Goal: Task Accomplishment & Management: Manage account settings

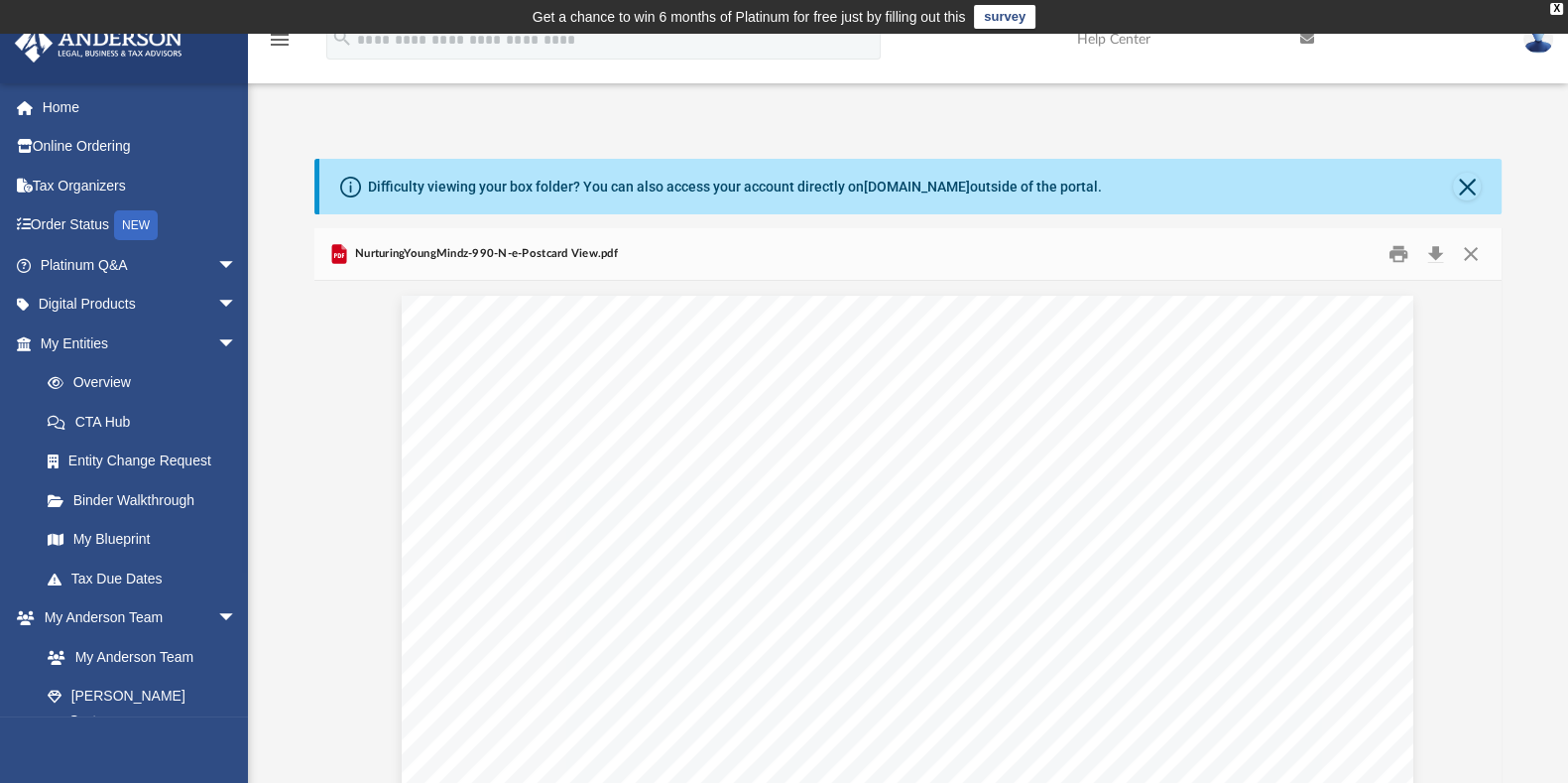
scroll to position [432, 1170]
click at [154, 581] on link "Tax Due Dates" at bounding box center [148, 579] width 239 height 40
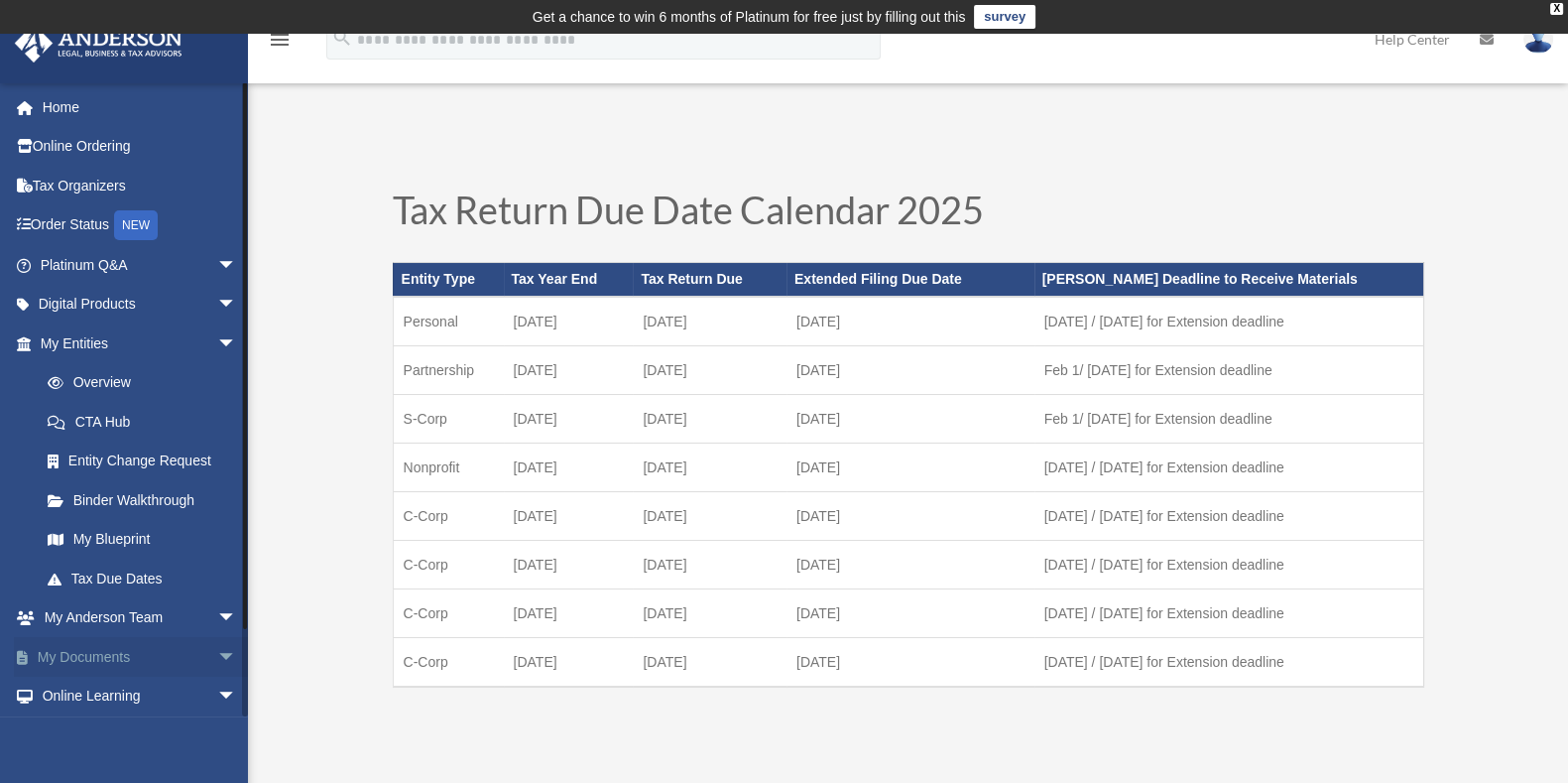
click at [189, 651] on link "My Documents arrow_drop_down" at bounding box center [141, 656] width 253 height 40
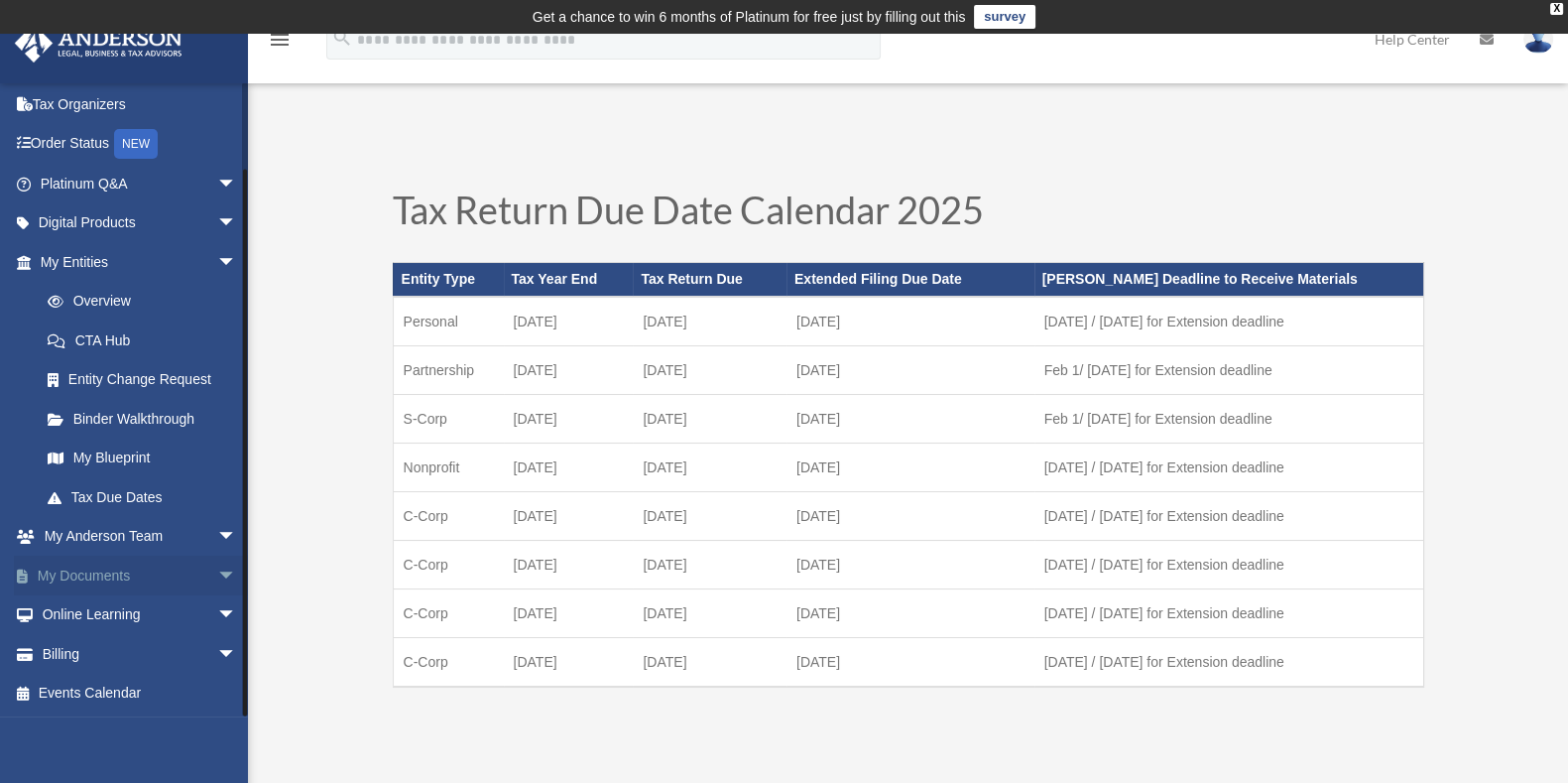
click at [217, 577] on span "arrow_drop_down" at bounding box center [237, 576] width 40 height 41
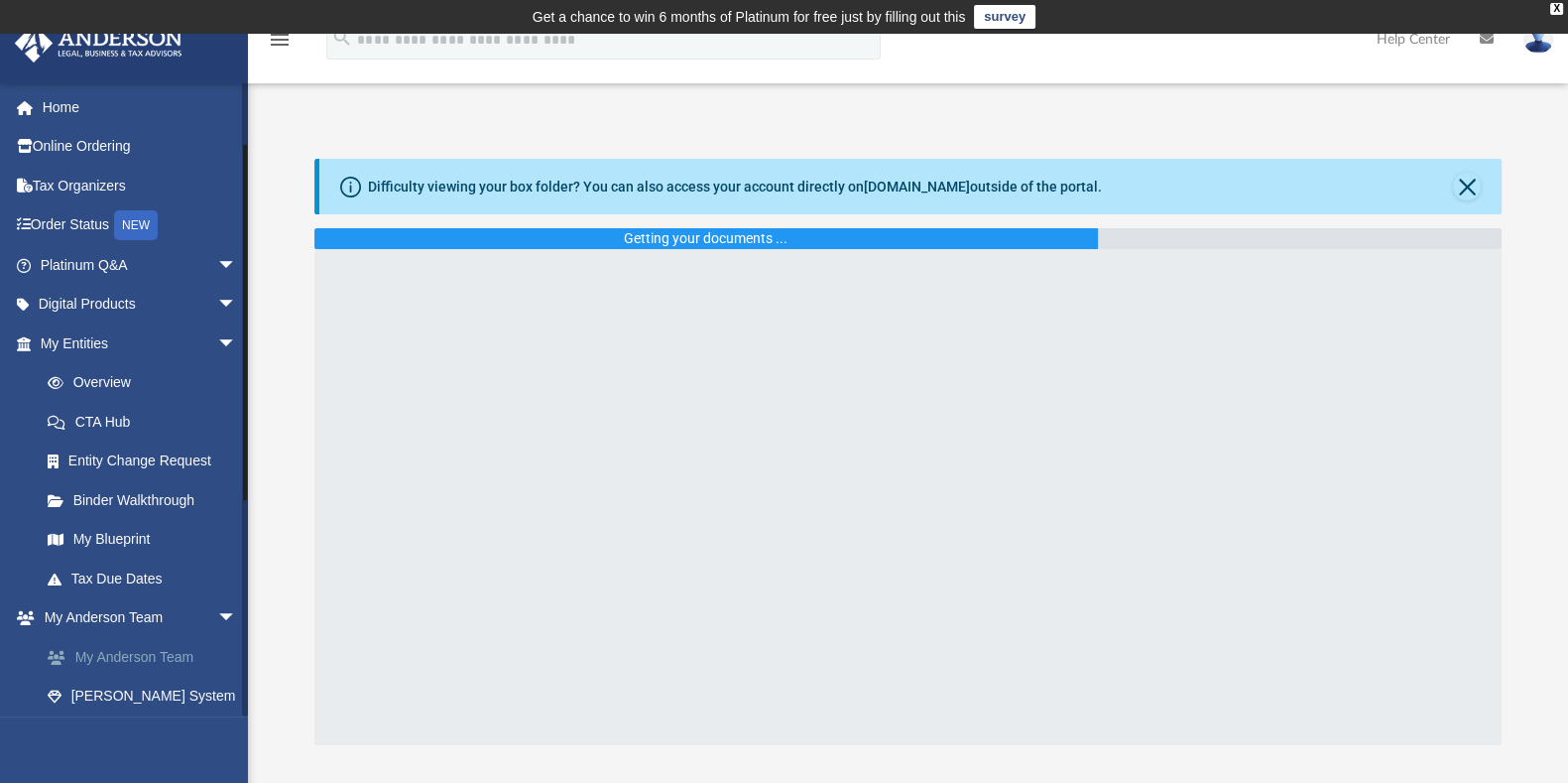
scroll to position [247, 0]
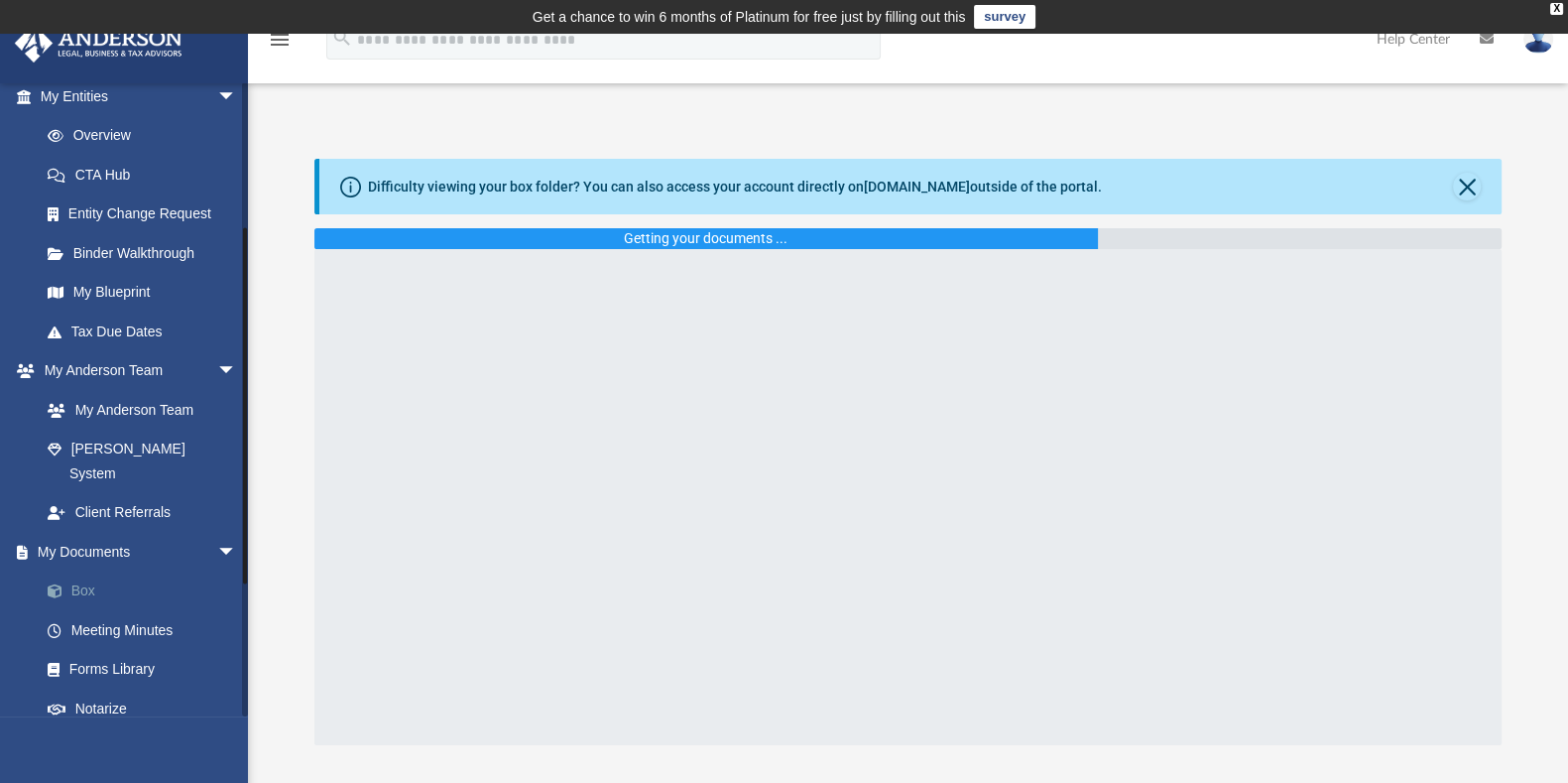
click at [95, 572] on link "Box" at bounding box center [148, 591] width 239 height 40
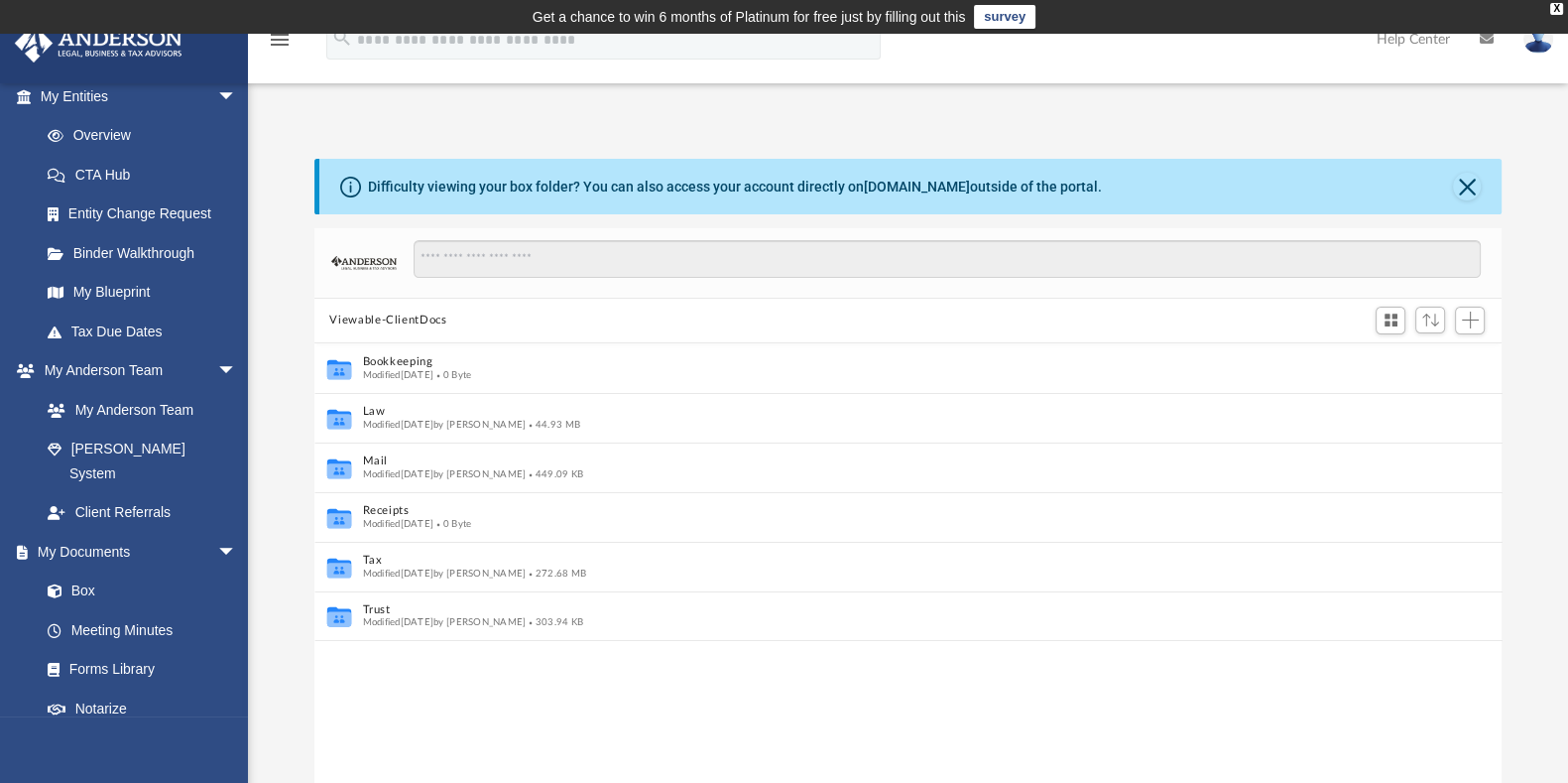
scroll to position [20, 20]
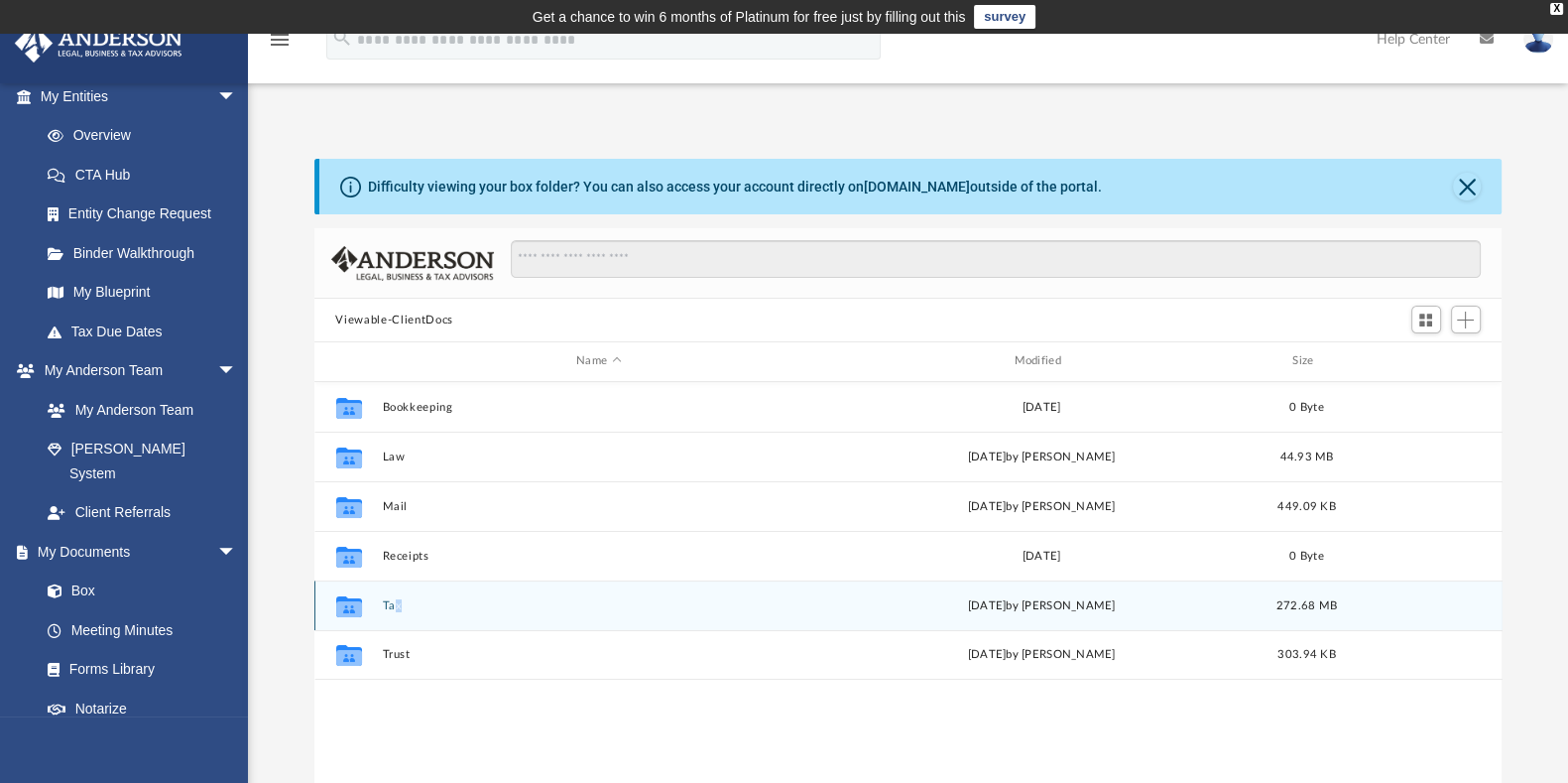
click at [397, 598] on div "Collaborated Folder Tax [DATE] by [PERSON_NAME] 272.68 MB" at bounding box center [908, 605] width 1188 height 50
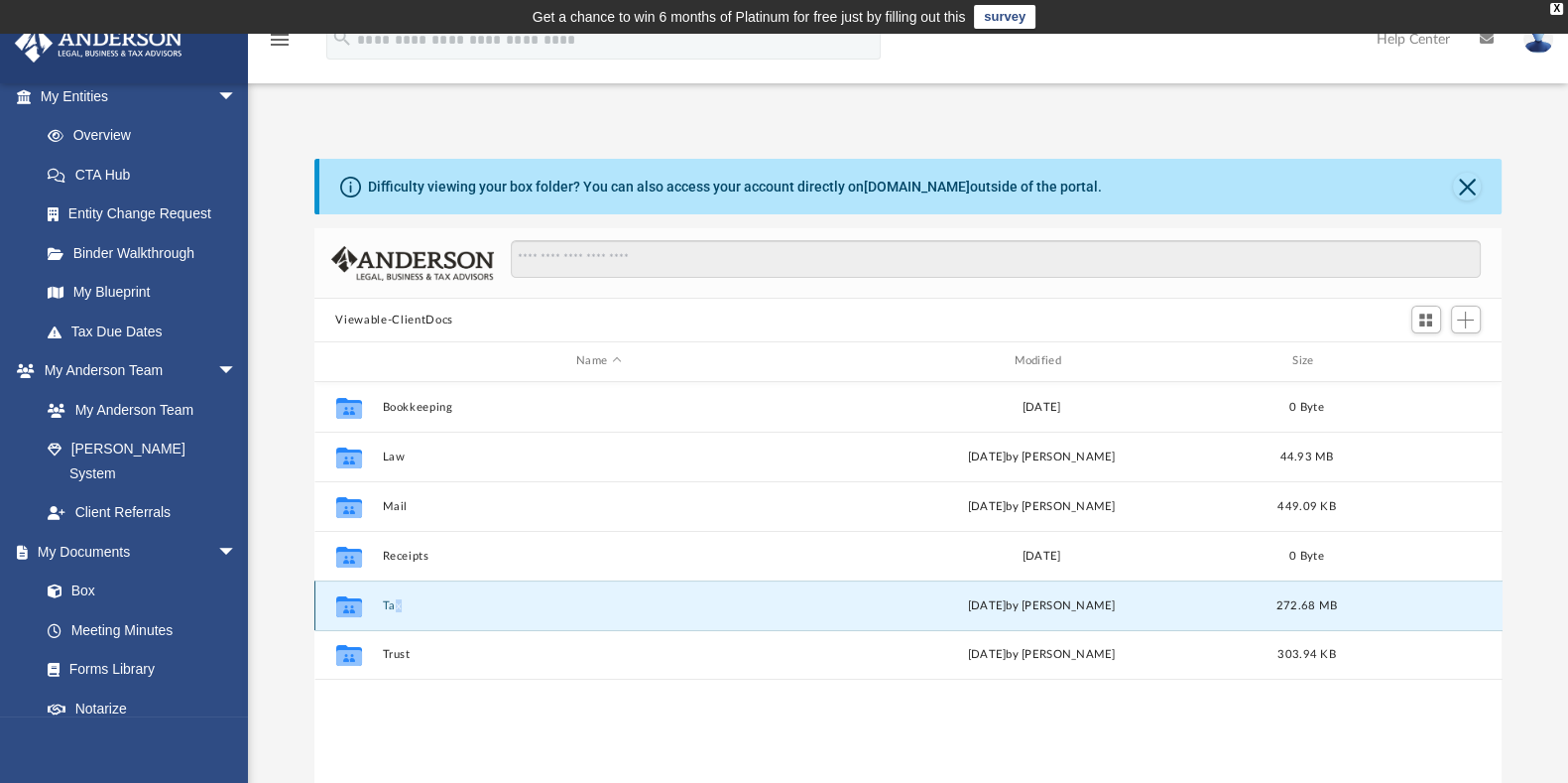
click at [396, 602] on button "Tax" at bounding box center [598, 605] width 434 height 13
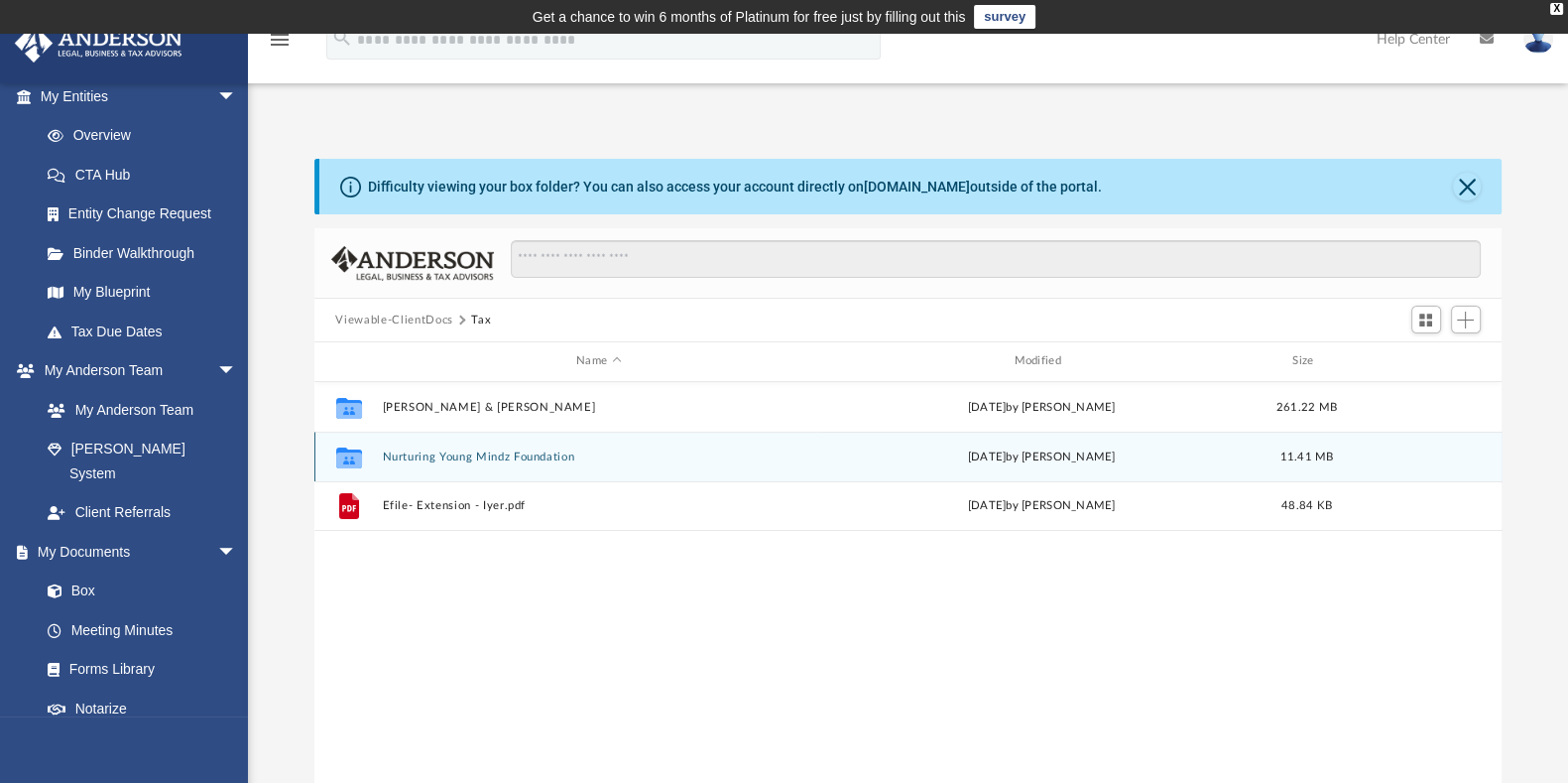
click at [512, 459] on button "Nurturing Young Mindz Foundation" at bounding box center [598, 457] width 434 height 13
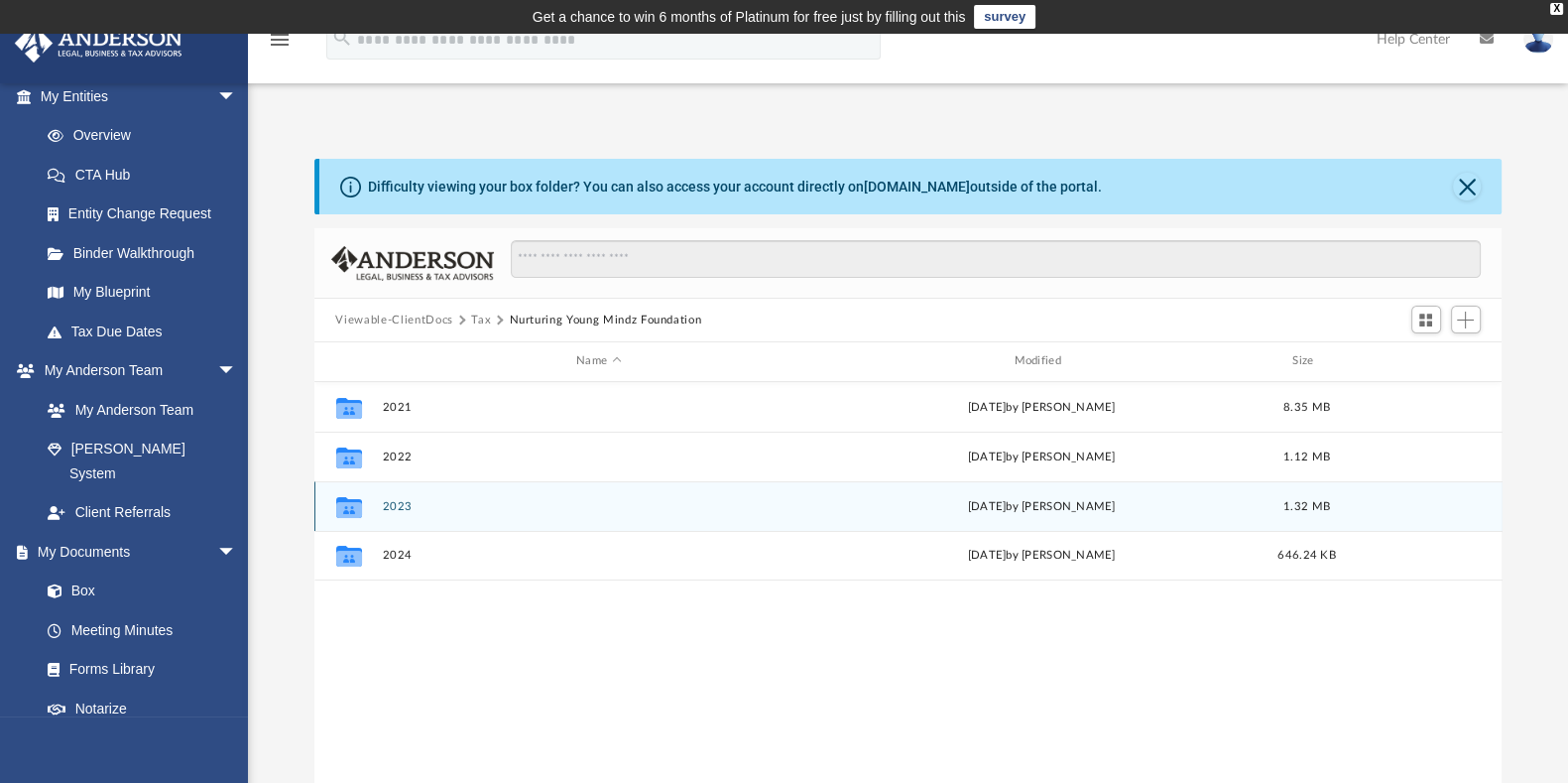
click at [398, 508] on button "2023" at bounding box center [598, 506] width 434 height 13
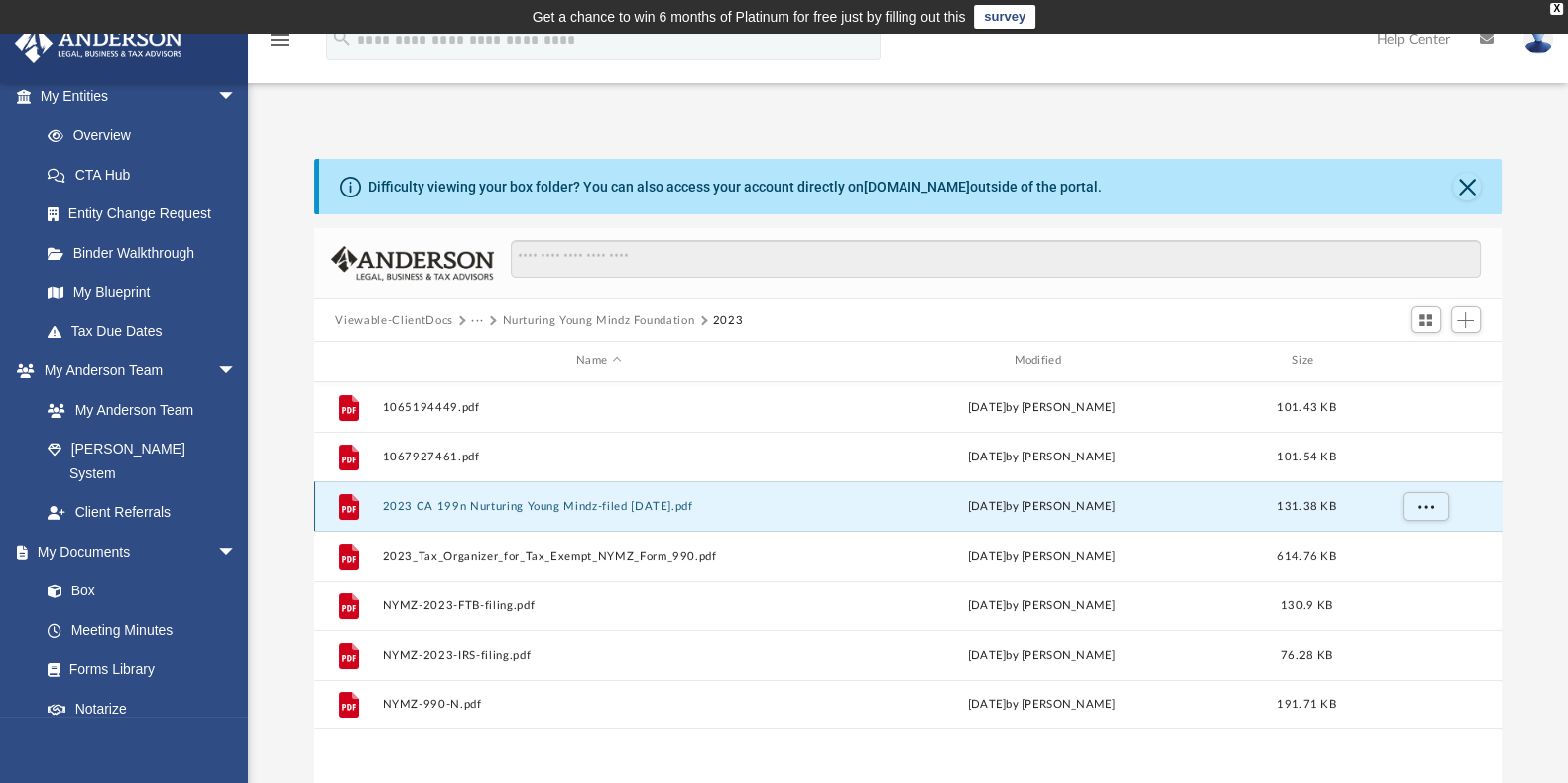
click at [465, 507] on button "2023 CA 199n Nurturing Young Mindz-filed [DATE].pdf" at bounding box center [598, 506] width 434 height 13
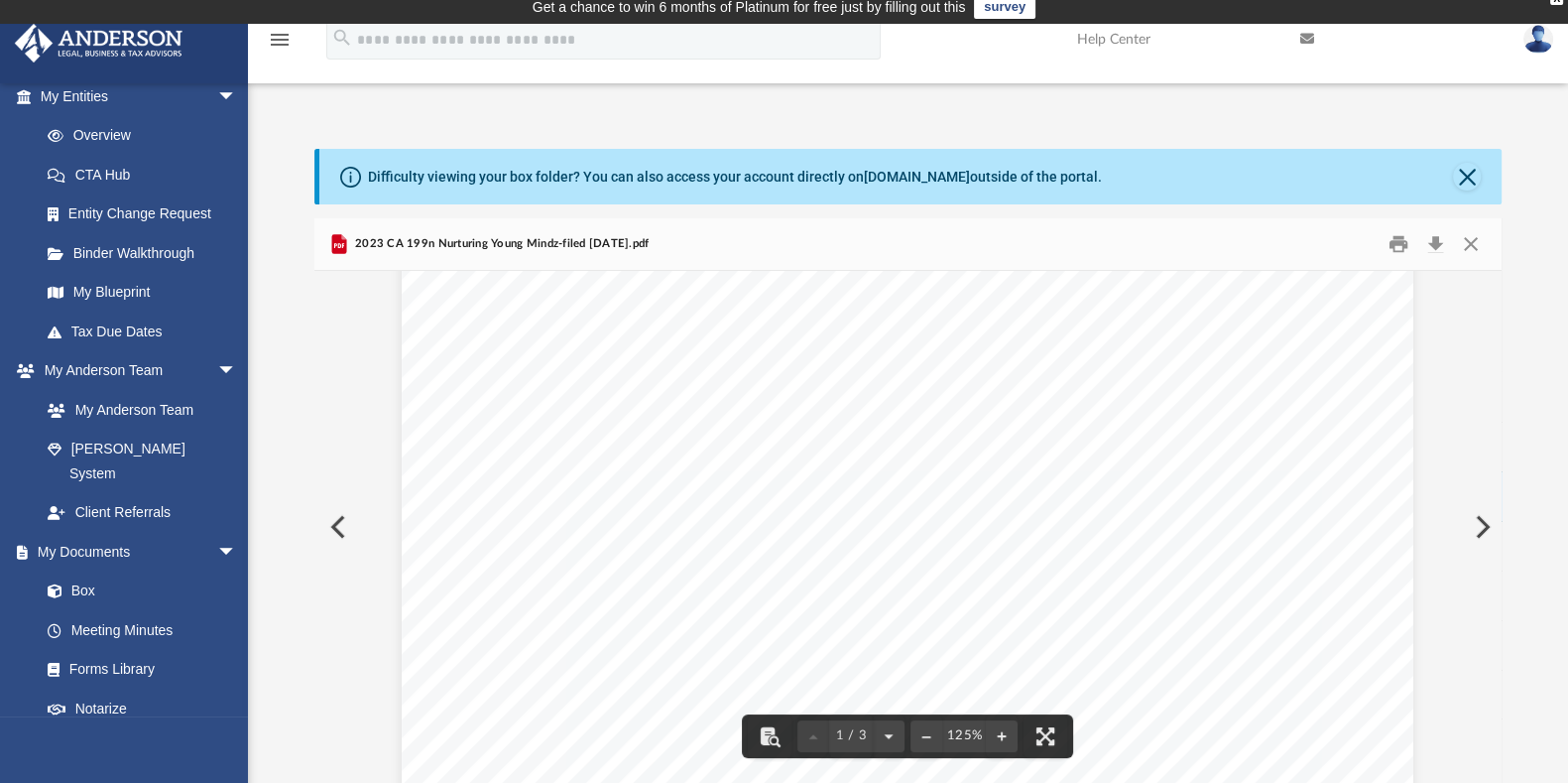
scroll to position [0, 0]
click at [1483, 525] on button "Preview" at bounding box center [1481, 527] width 44 height 56
click at [99, 572] on link "Box" at bounding box center [148, 591] width 239 height 40
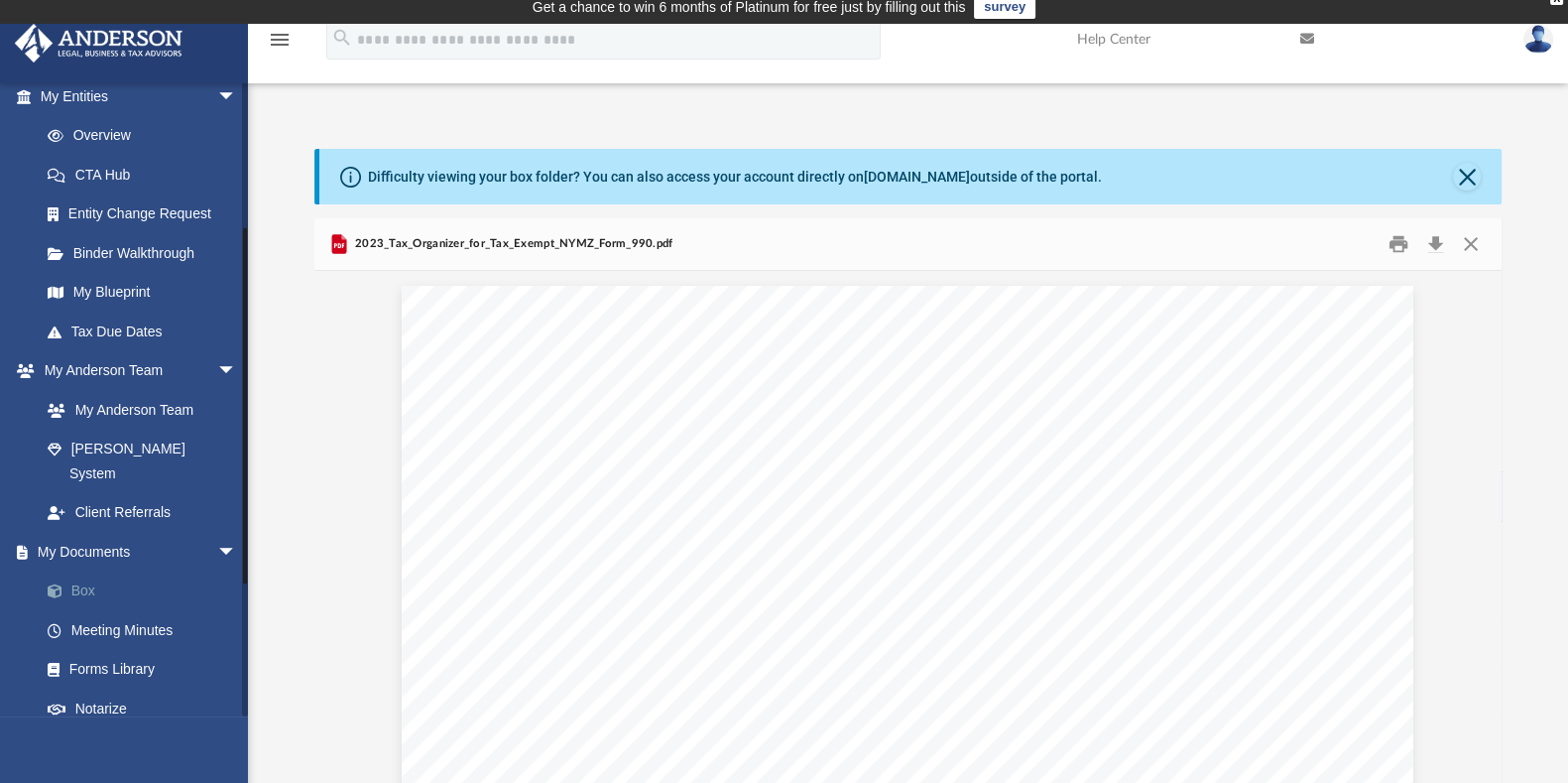
click at [91, 572] on link "Box" at bounding box center [148, 591] width 239 height 40
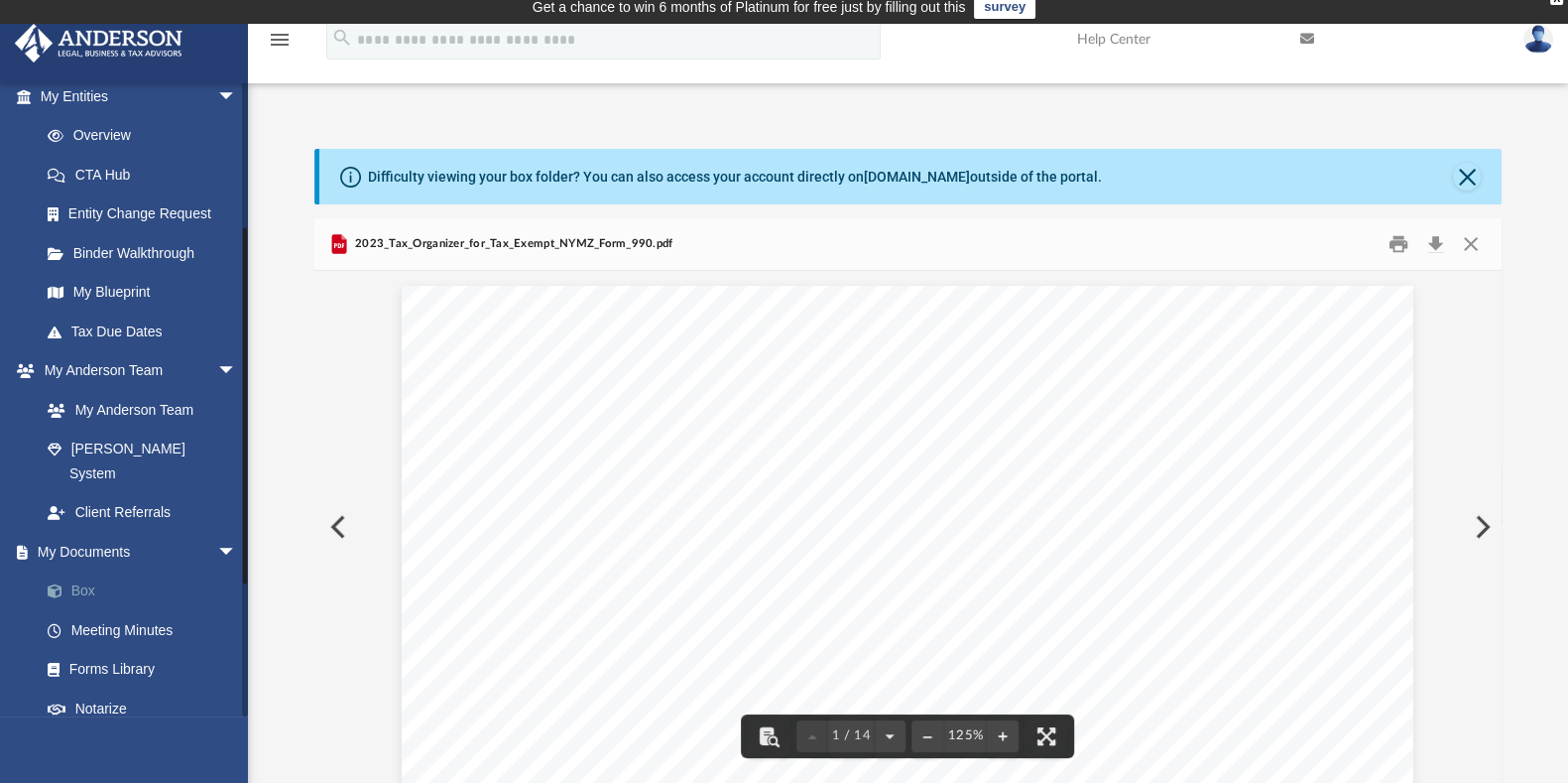
click at [127, 572] on link "Box" at bounding box center [148, 591] width 239 height 40
click at [1469, 241] on button "Close" at bounding box center [1471, 244] width 36 height 31
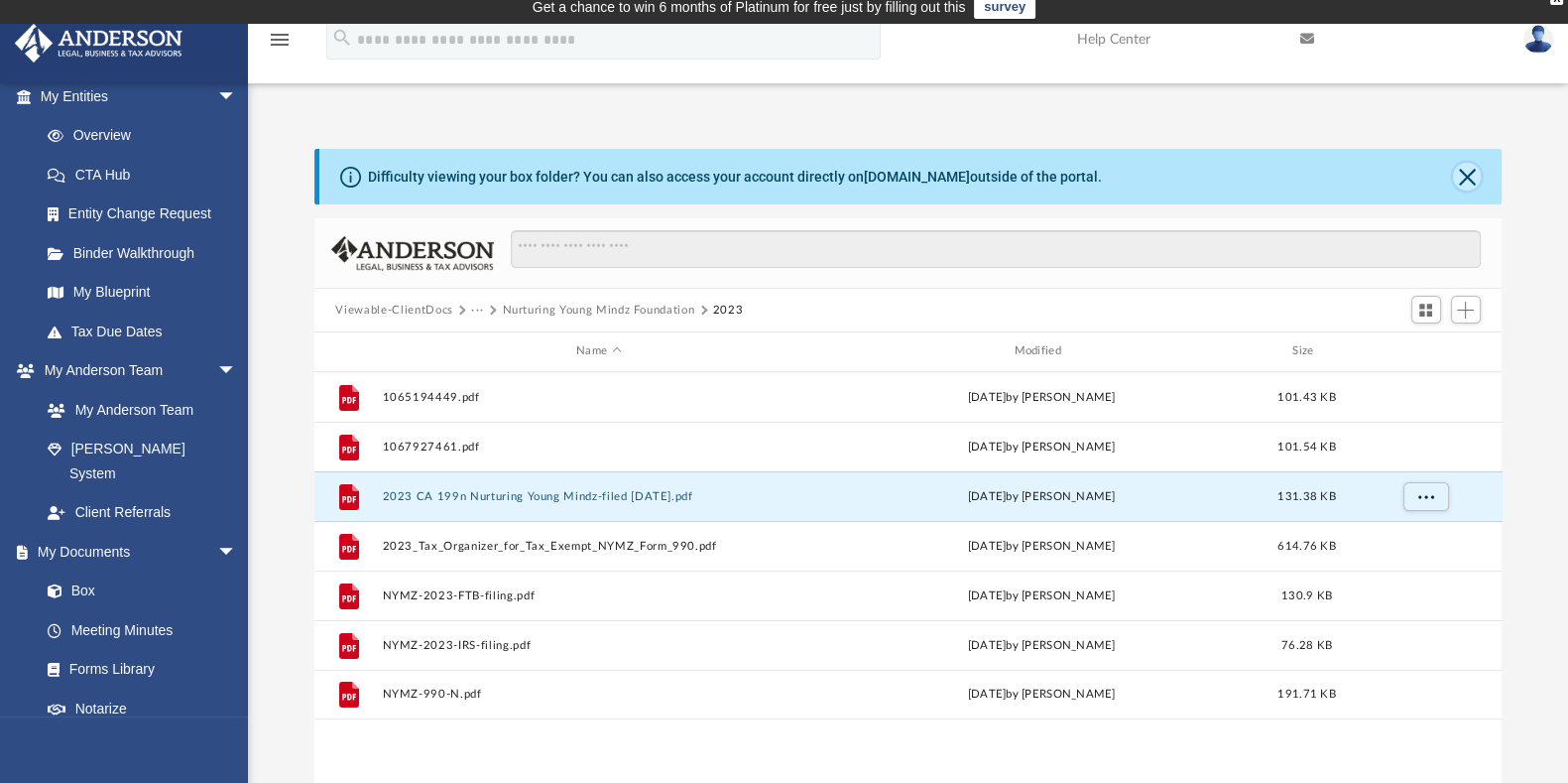
click at [1474, 181] on button "Close" at bounding box center [1467, 177] width 28 height 28
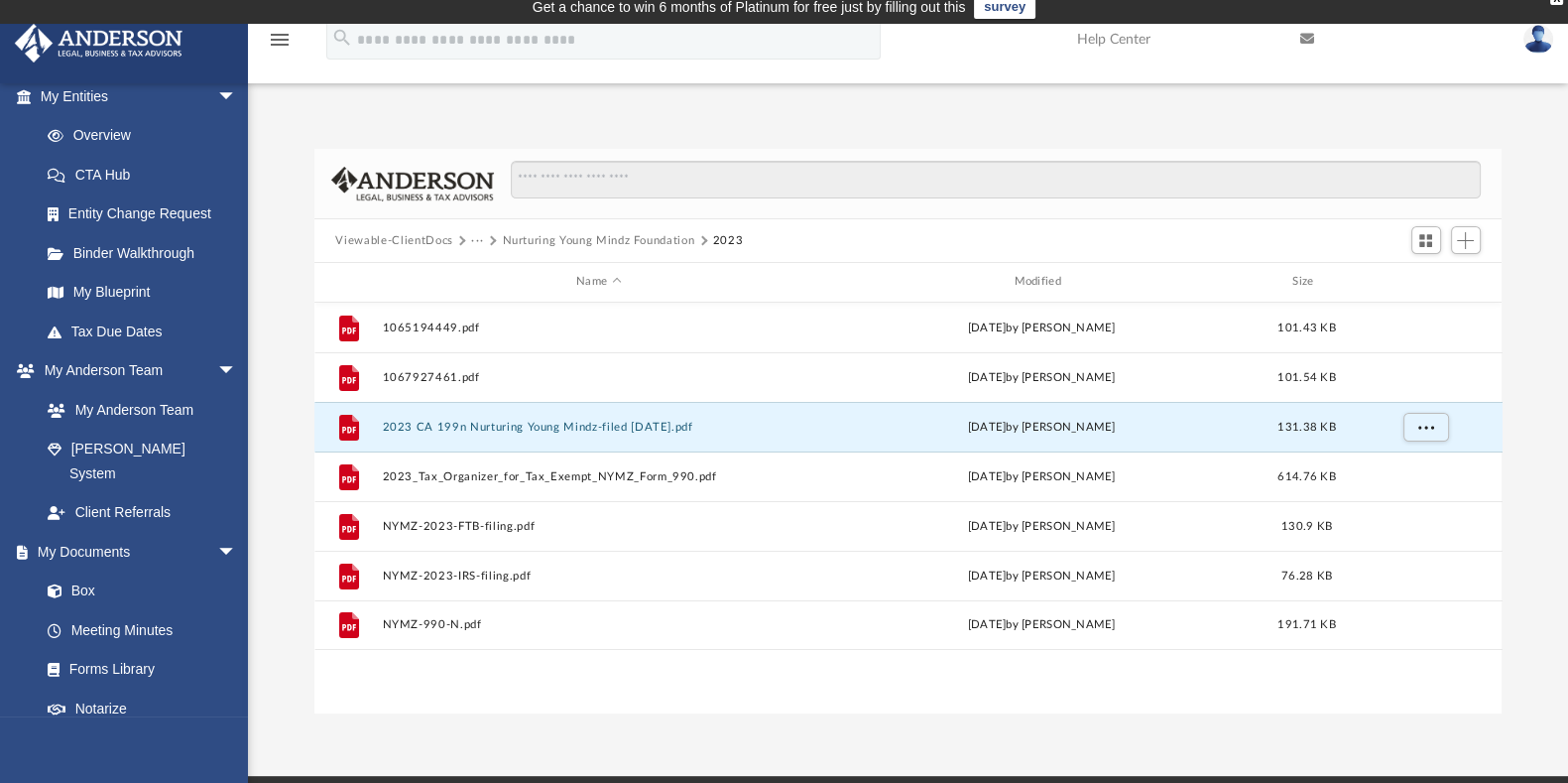
click at [660, 242] on button "Nurturing Young Mindz Foundation" at bounding box center [597, 241] width 193 height 18
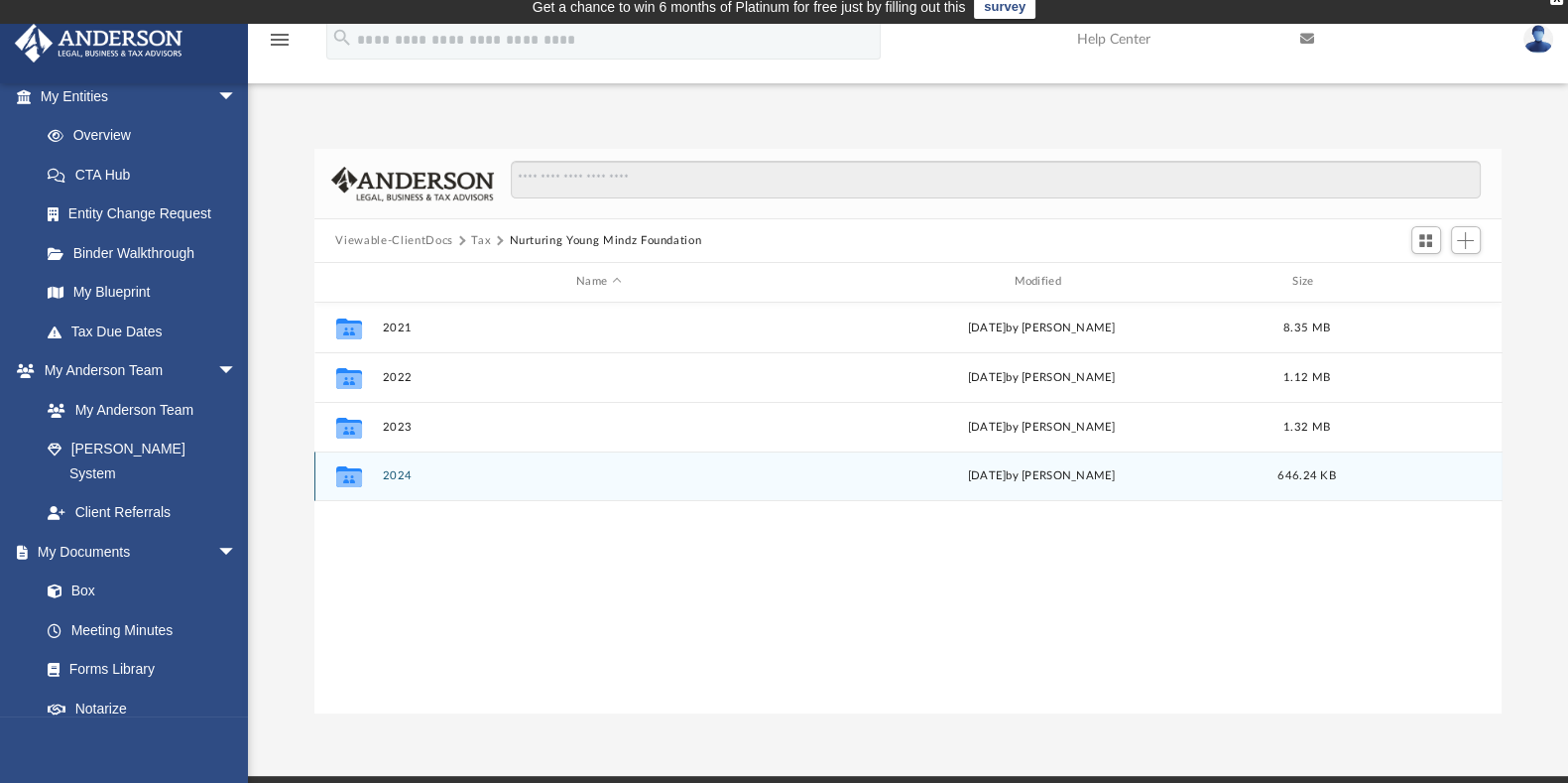
click at [398, 473] on button "2024" at bounding box center [598, 475] width 434 height 13
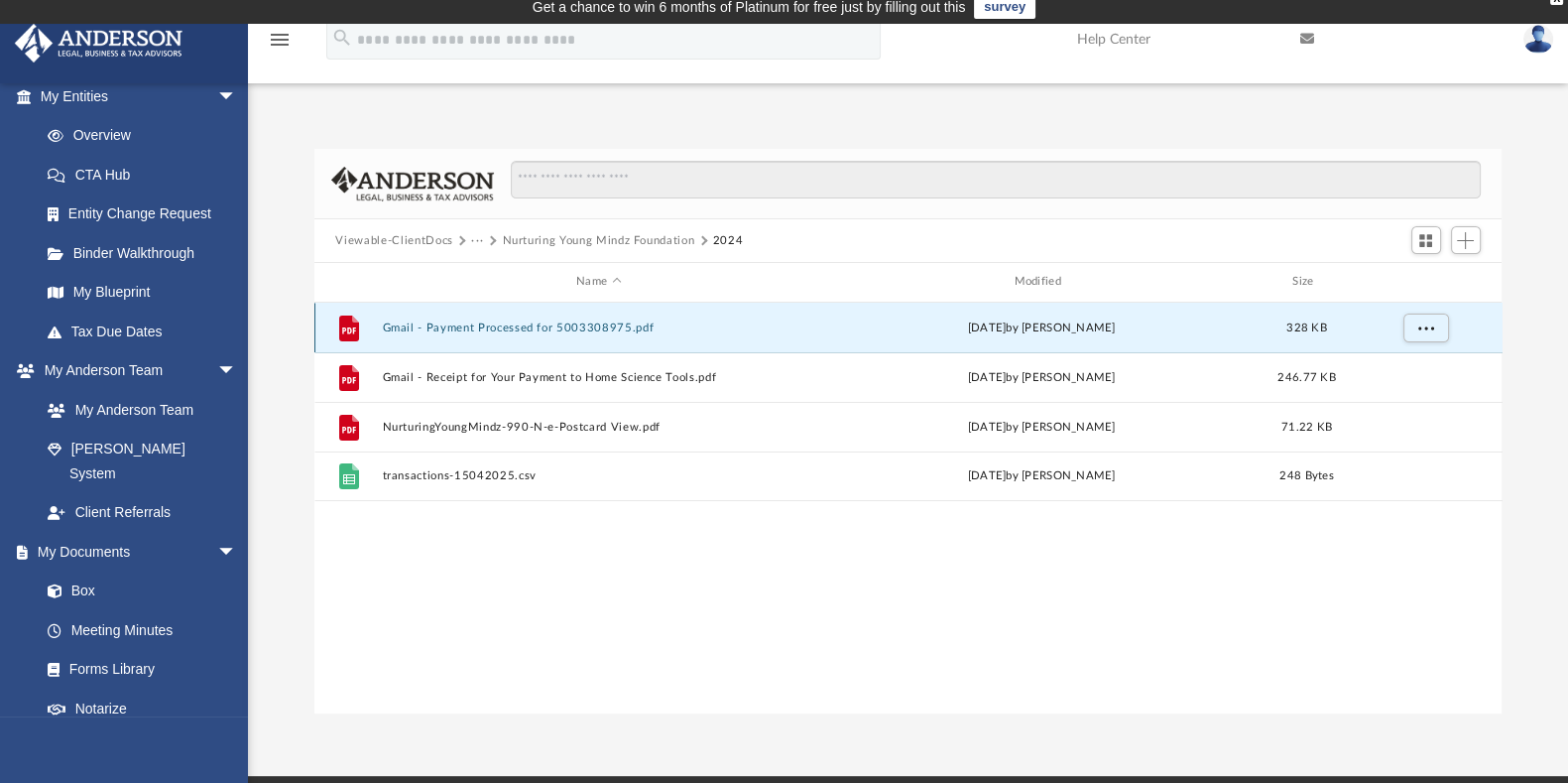
click at [618, 326] on button "Gmail - Payment Processed for 5003308975.pdf" at bounding box center [598, 327] width 434 height 13
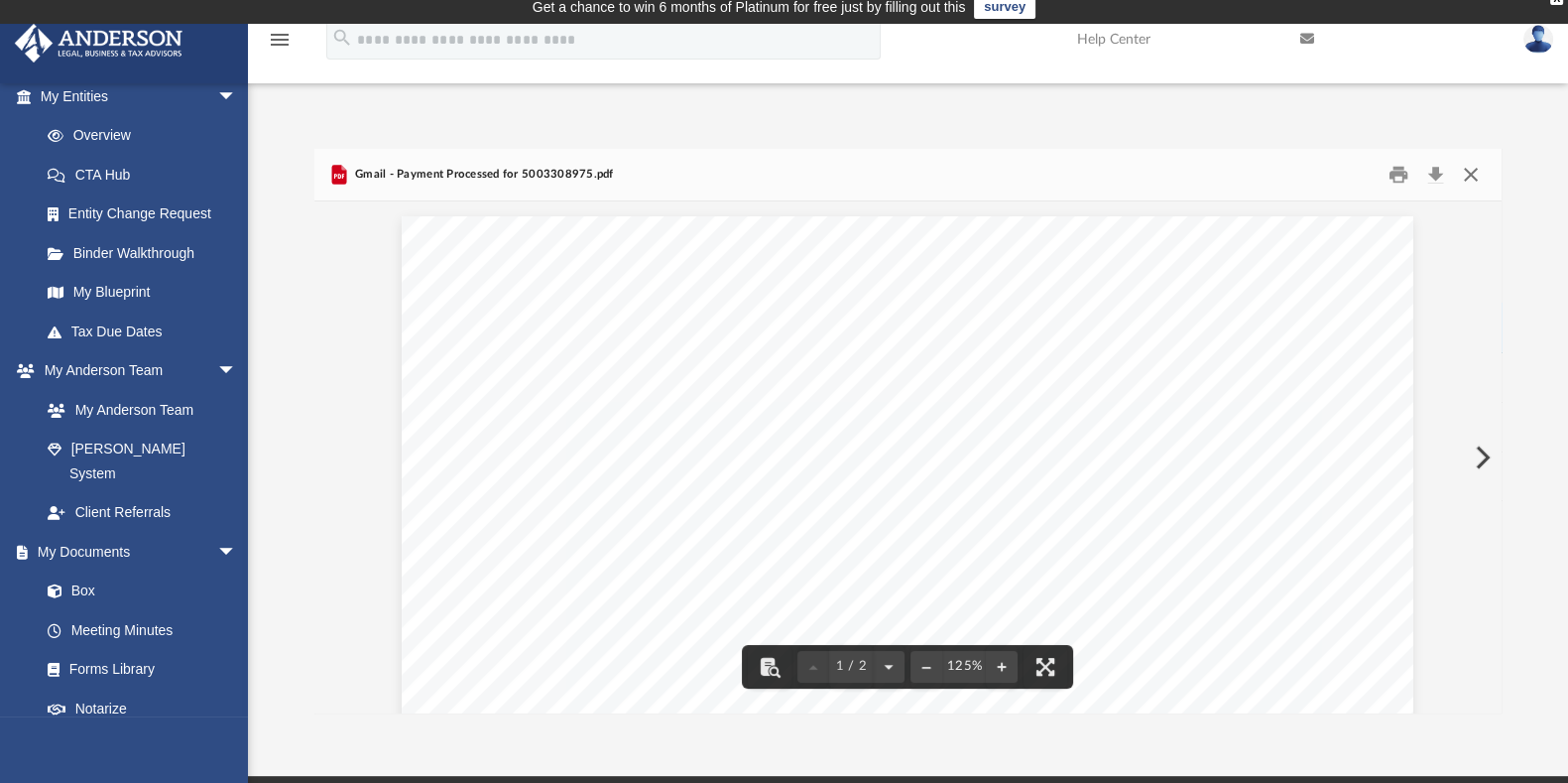
click at [1466, 166] on button "Close" at bounding box center [1471, 175] width 36 height 31
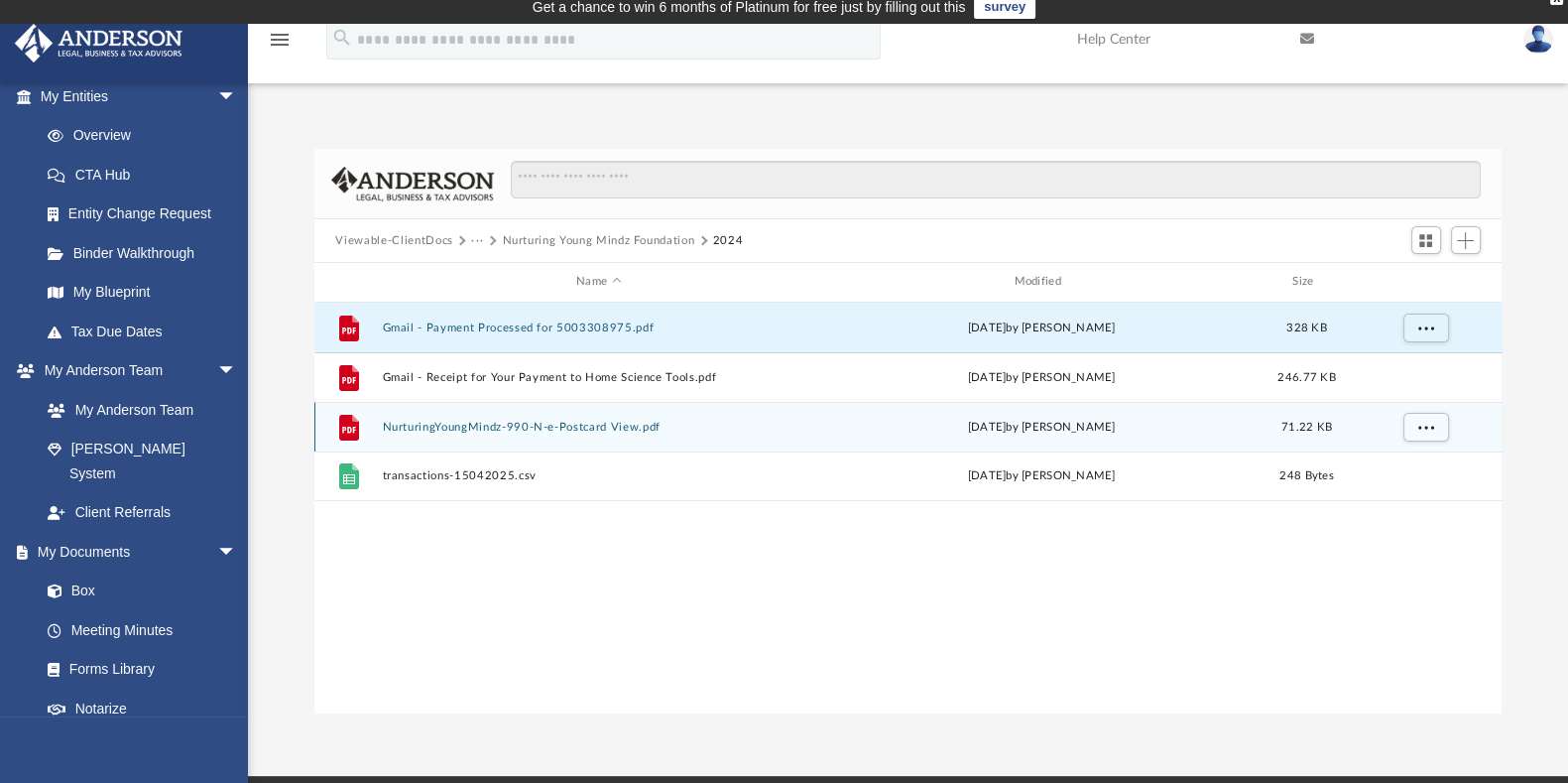
click at [551, 432] on button "NurturingYoungMindz-990-N-e-Postcard View.pdf" at bounding box center [598, 427] width 434 height 13
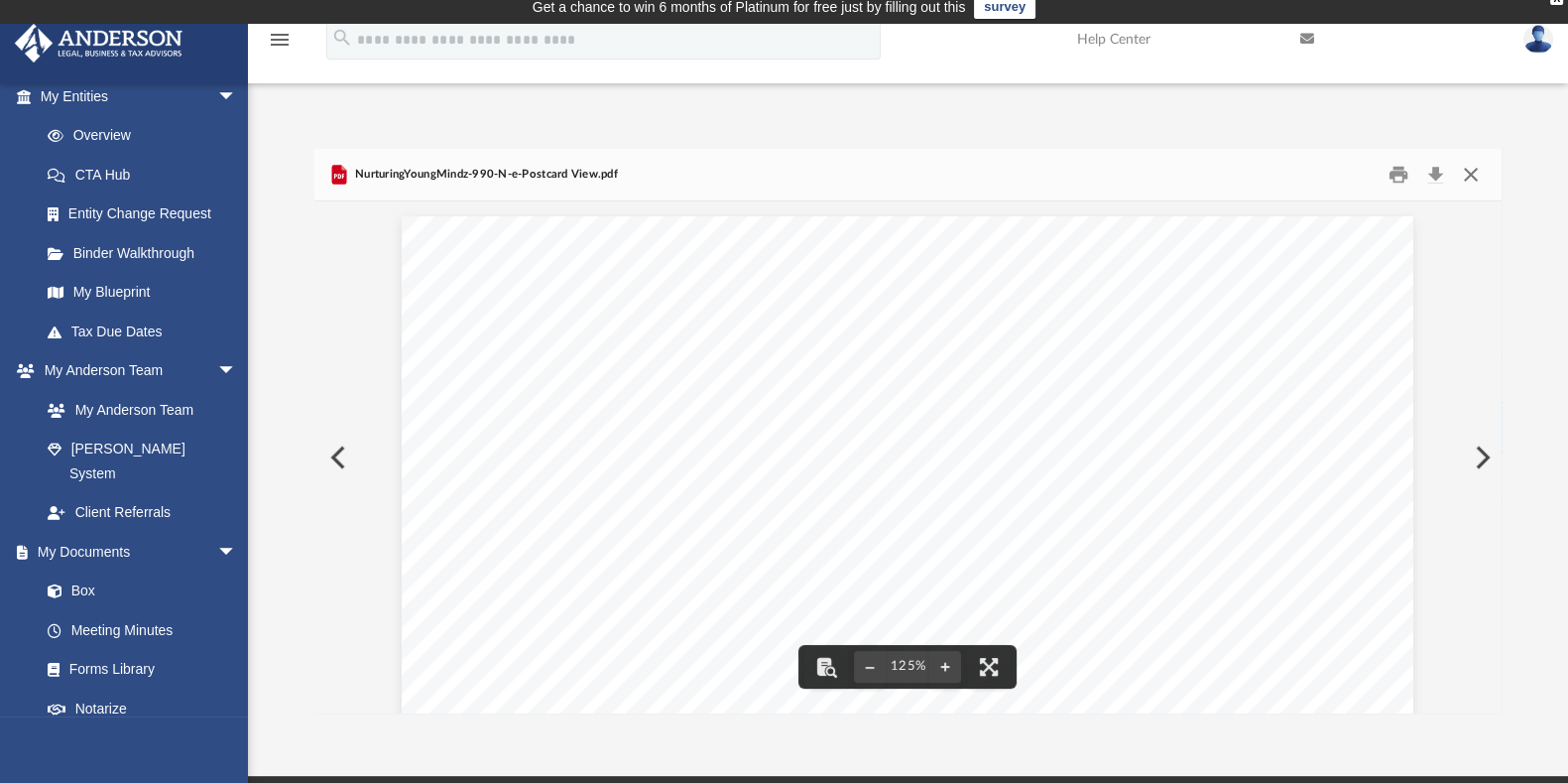
click at [1474, 175] on button "Close" at bounding box center [1471, 175] width 36 height 31
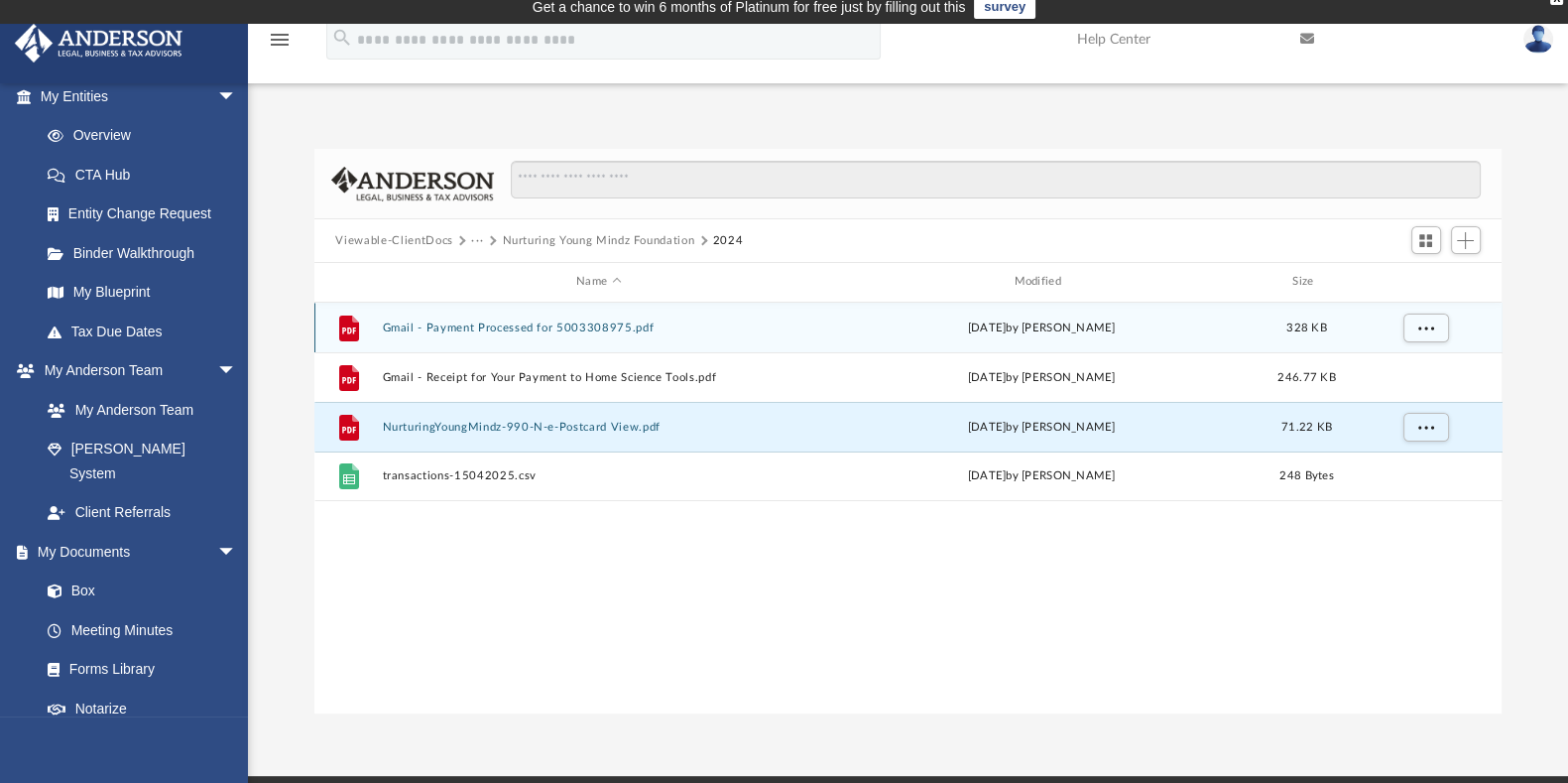
click at [553, 318] on div "File Gmail - Payment Processed for 5003308975.pdf [DATE] by [PERSON_NAME] 328 KB" at bounding box center [908, 327] width 1188 height 50
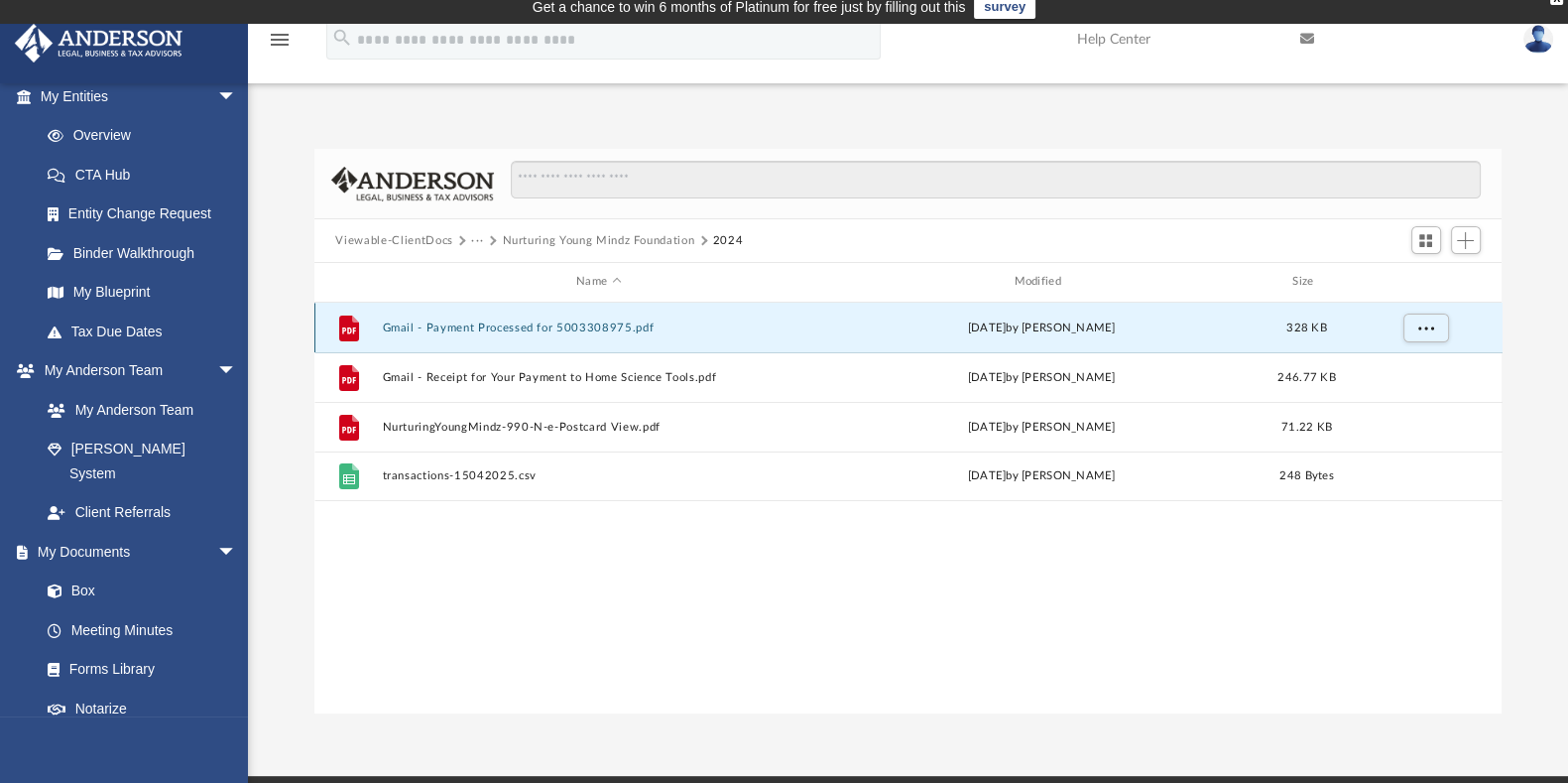
click at [622, 324] on button "Gmail - Payment Processed for 5003308975.pdf" at bounding box center [598, 327] width 434 height 13
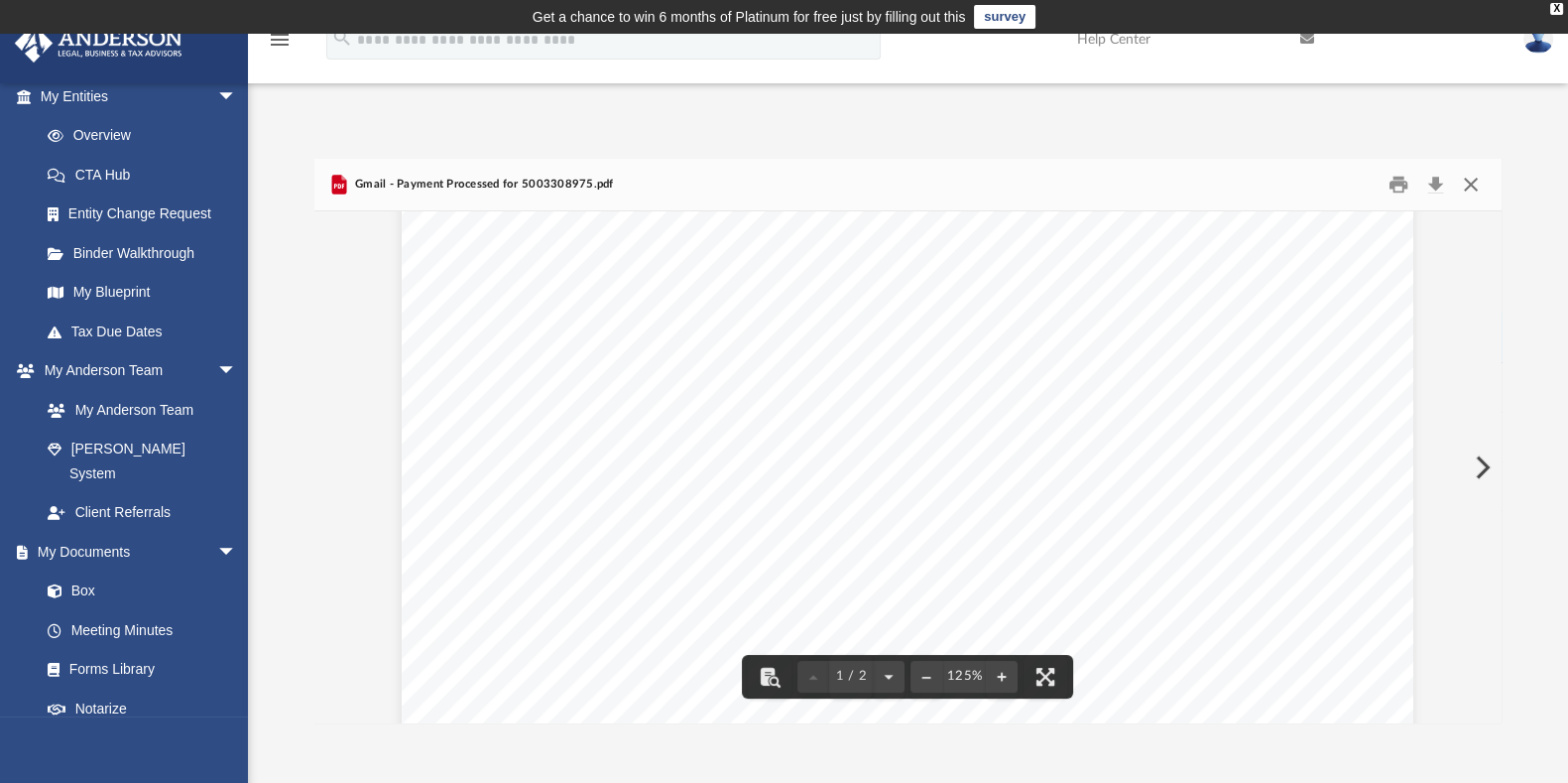
click at [1473, 186] on button "Close" at bounding box center [1471, 185] width 36 height 31
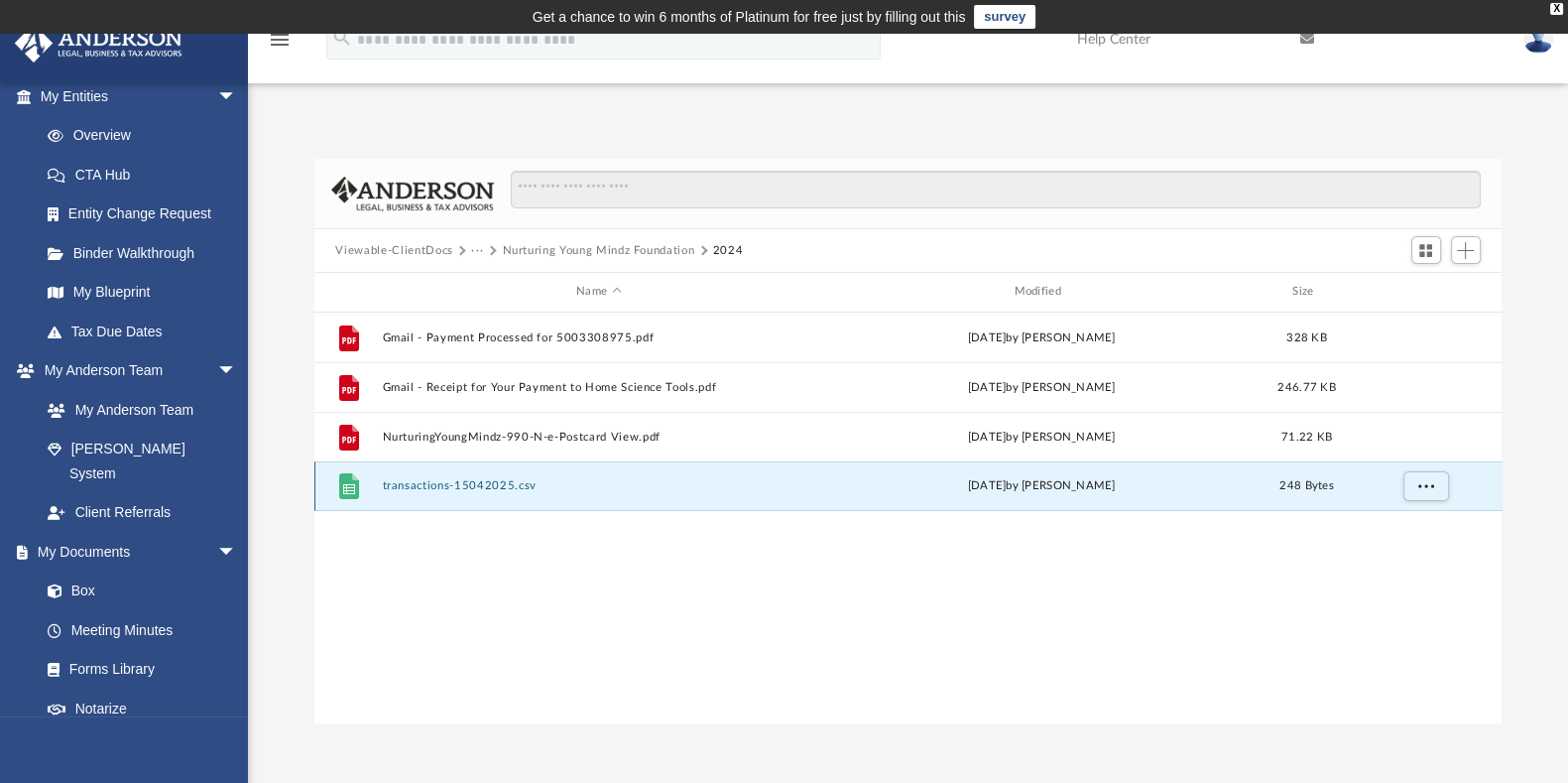
click at [455, 483] on button "transactions-15042025.csv" at bounding box center [598, 485] width 434 height 13
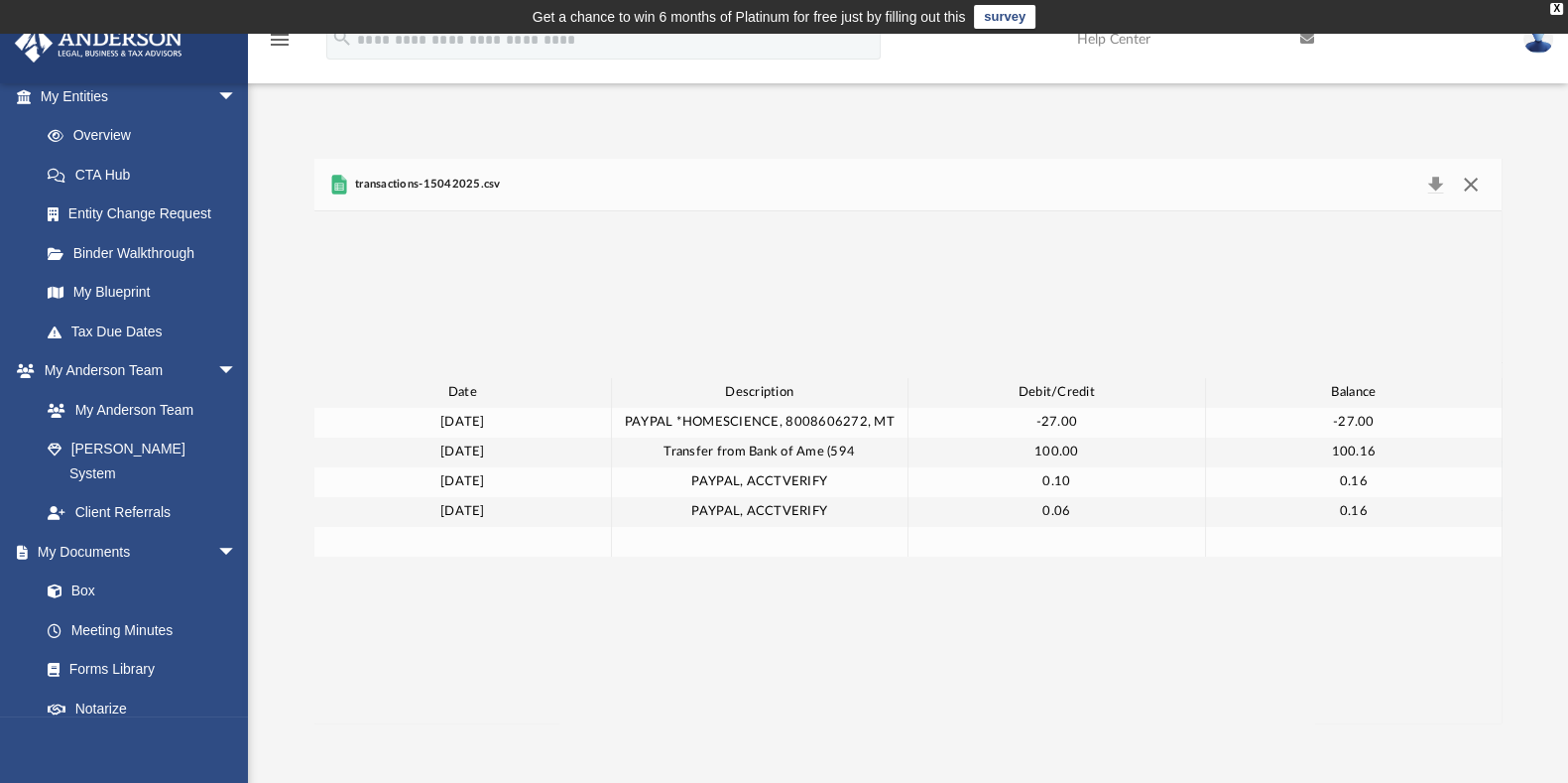
click at [1478, 184] on button "Close" at bounding box center [1471, 185] width 36 height 28
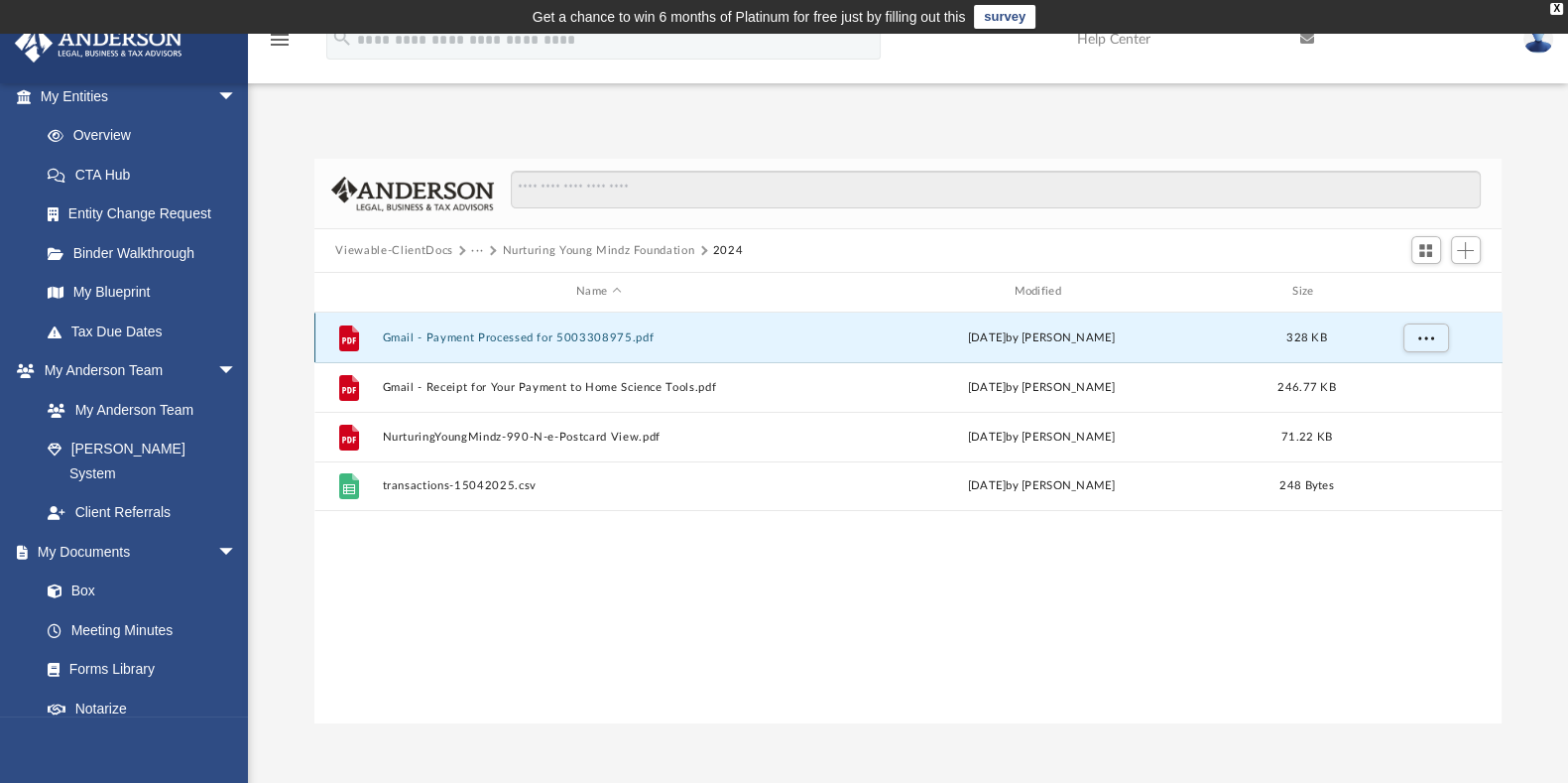
click at [575, 336] on button "Gmail - Payment Processed for 5003308975.pdf" at bounding box center [598, 337] width 434 height 13
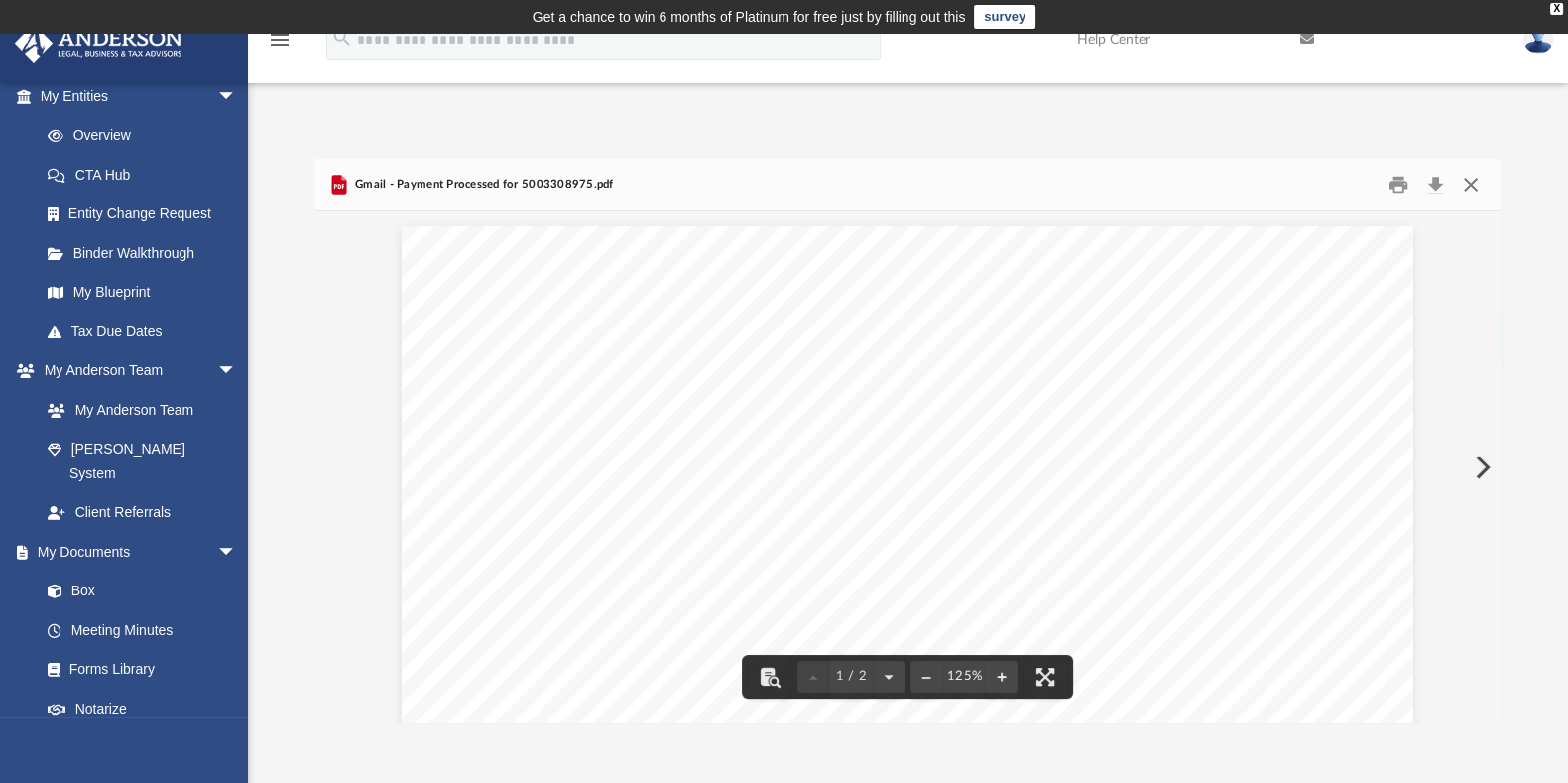
click at [1473, 190] on button "Close" at bounding box center [1471, 185] width 36 height 31
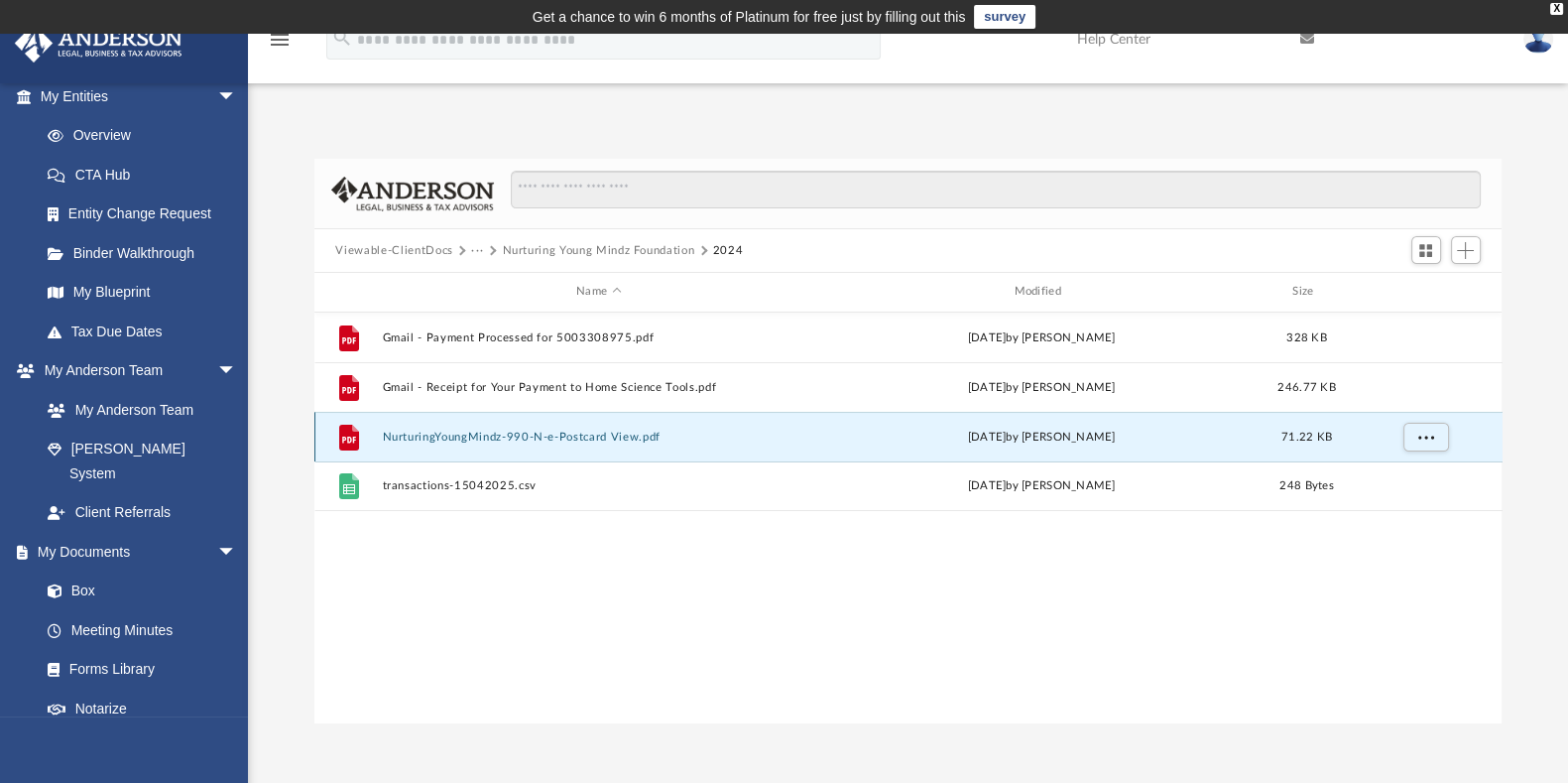
click at [573, 435] on button "NurturingYoungMindz-990-N-e-Postcard View.pdf" at bounding box center [598, 437] width 434 height 13
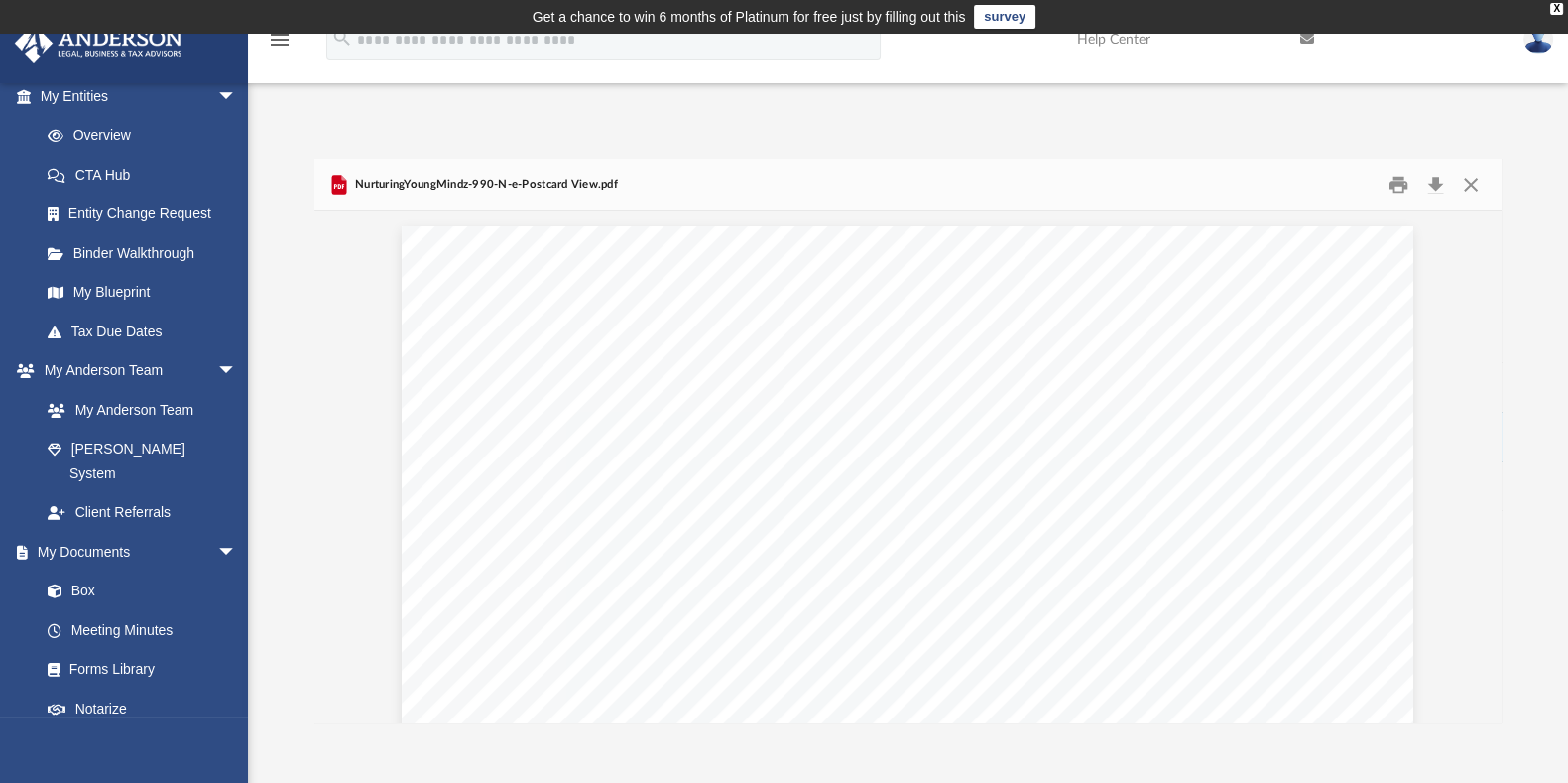
scroll to position [495, 0]
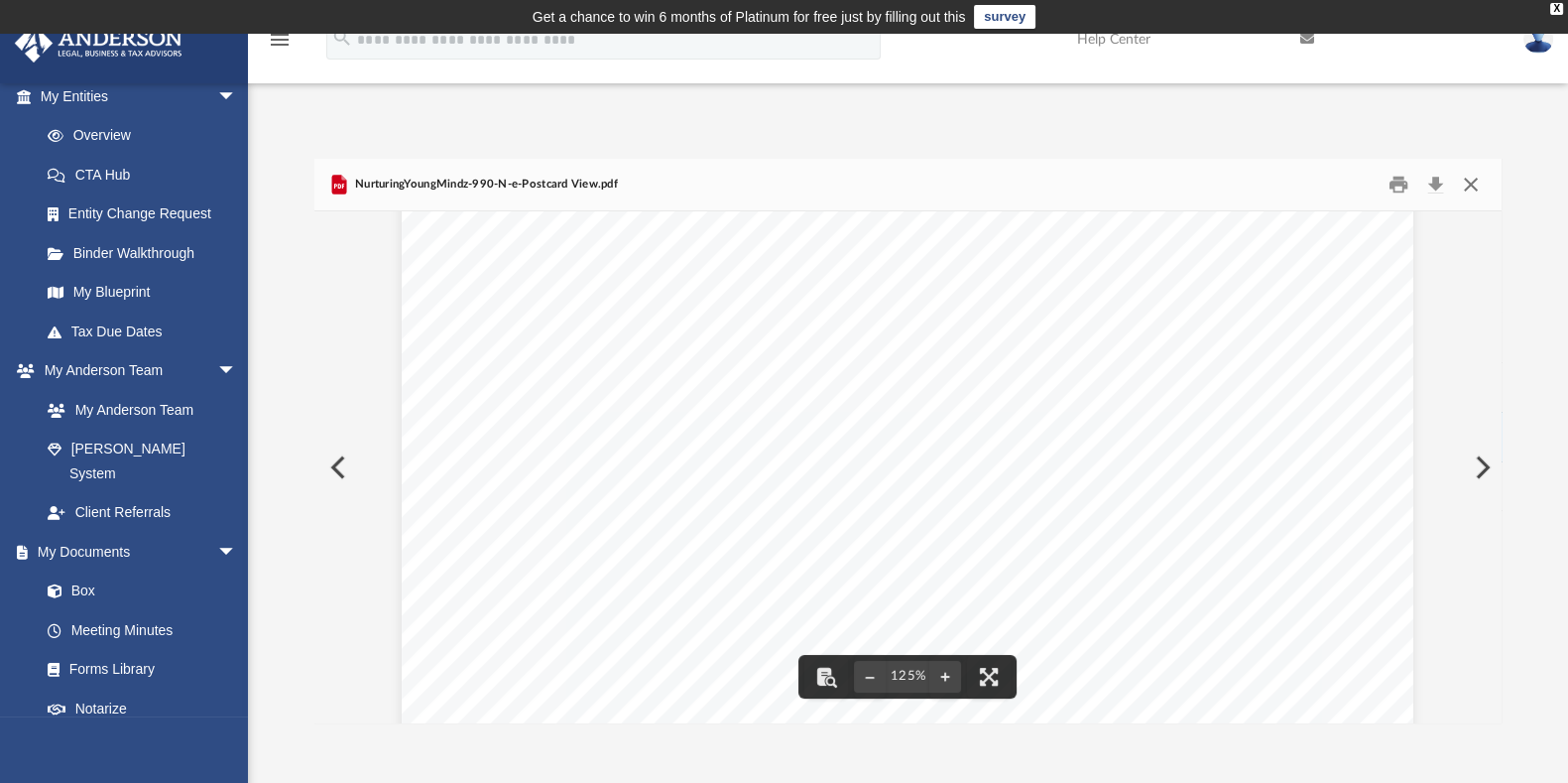
click at [1476, 191] on button "Close" at bounding box center [1471, 185] width 36 height 31
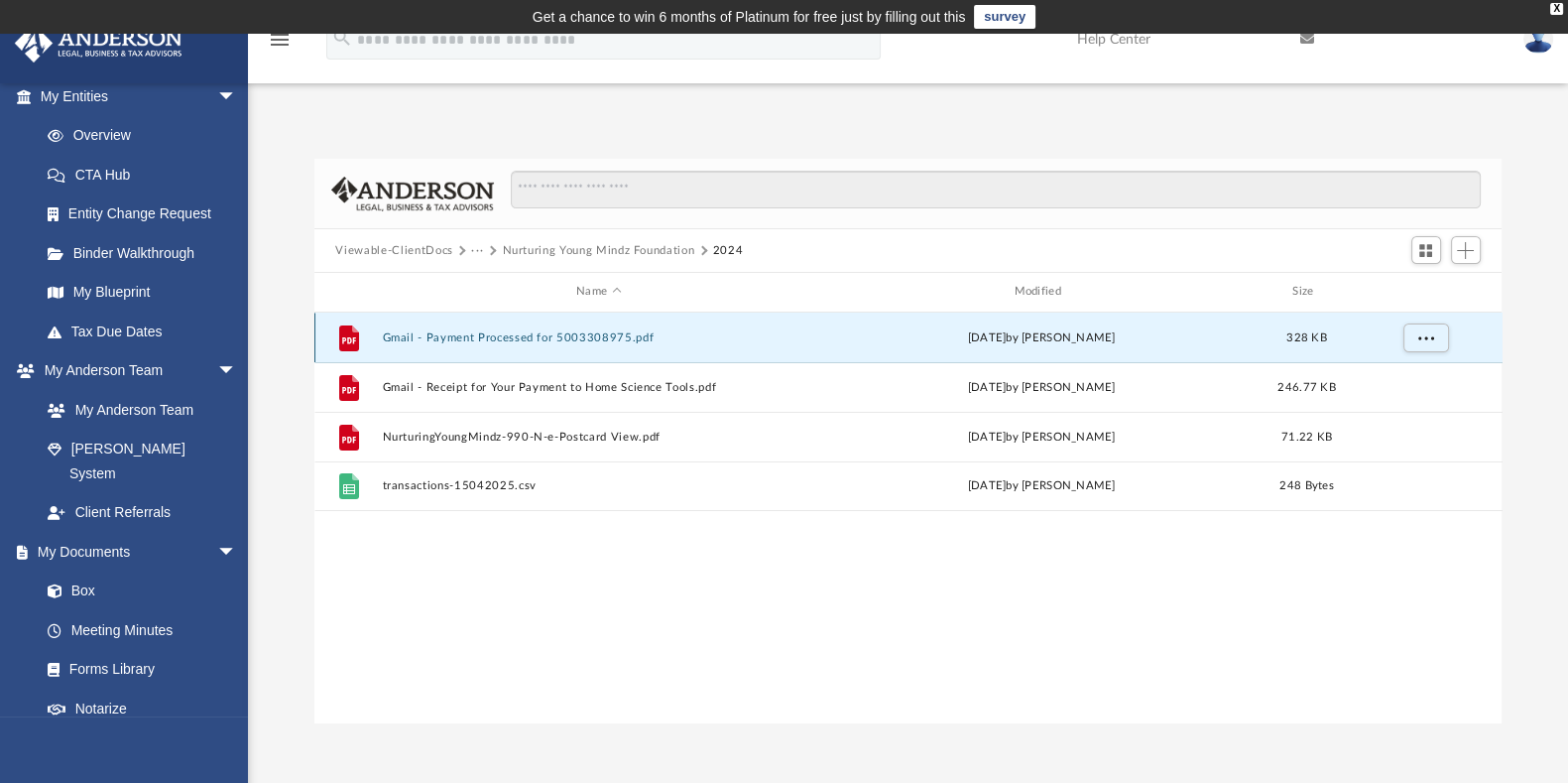
click at [531, 337] on button "Gmail - Payment Processed for 5003308975.pdf" at bounding box center [598, 337] width 434 height 13
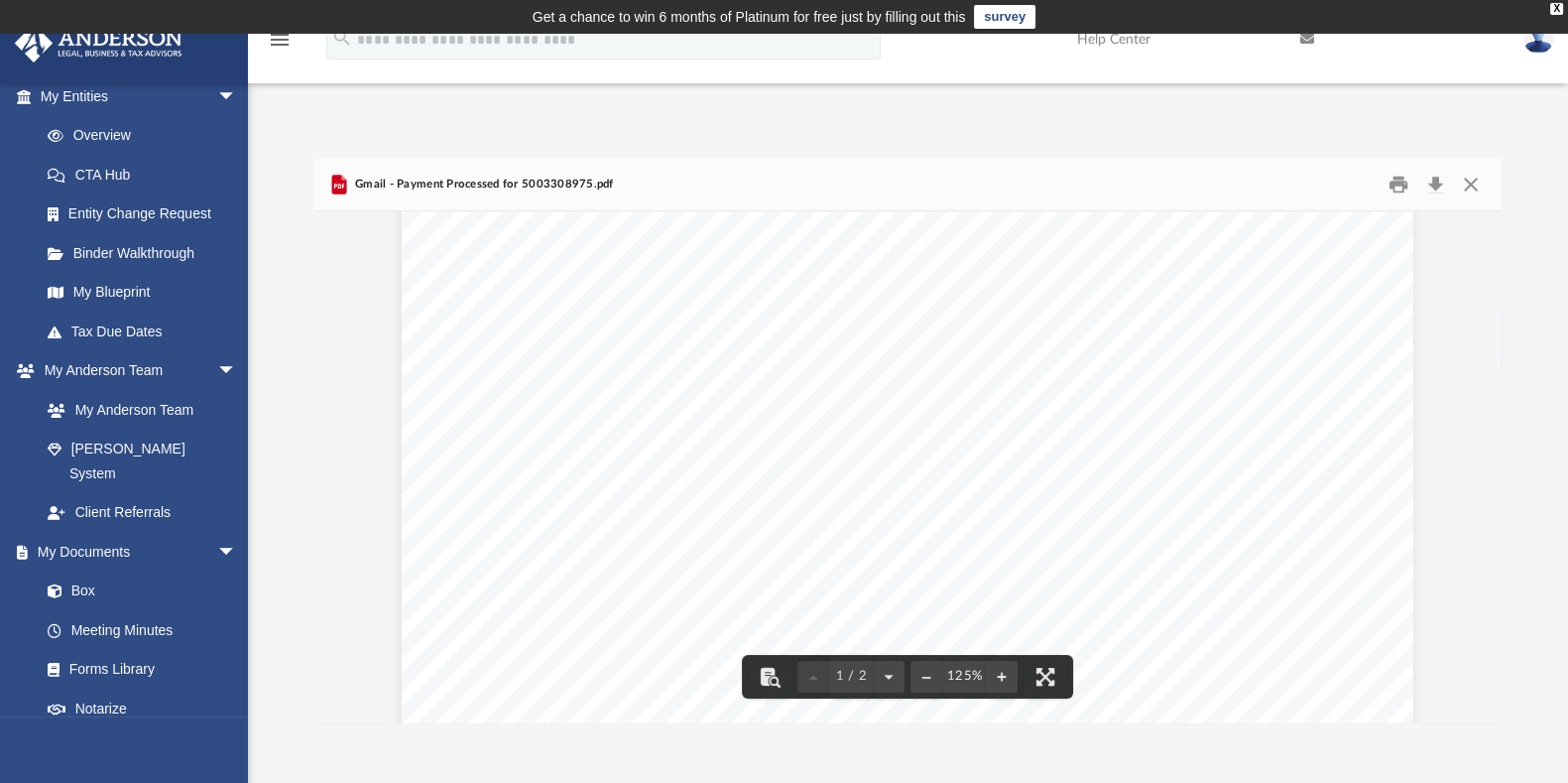
scroll to position [0, 0]
click at [1478, 186] on button "Close" at bounding box center [1471, 185] width 36 height 31
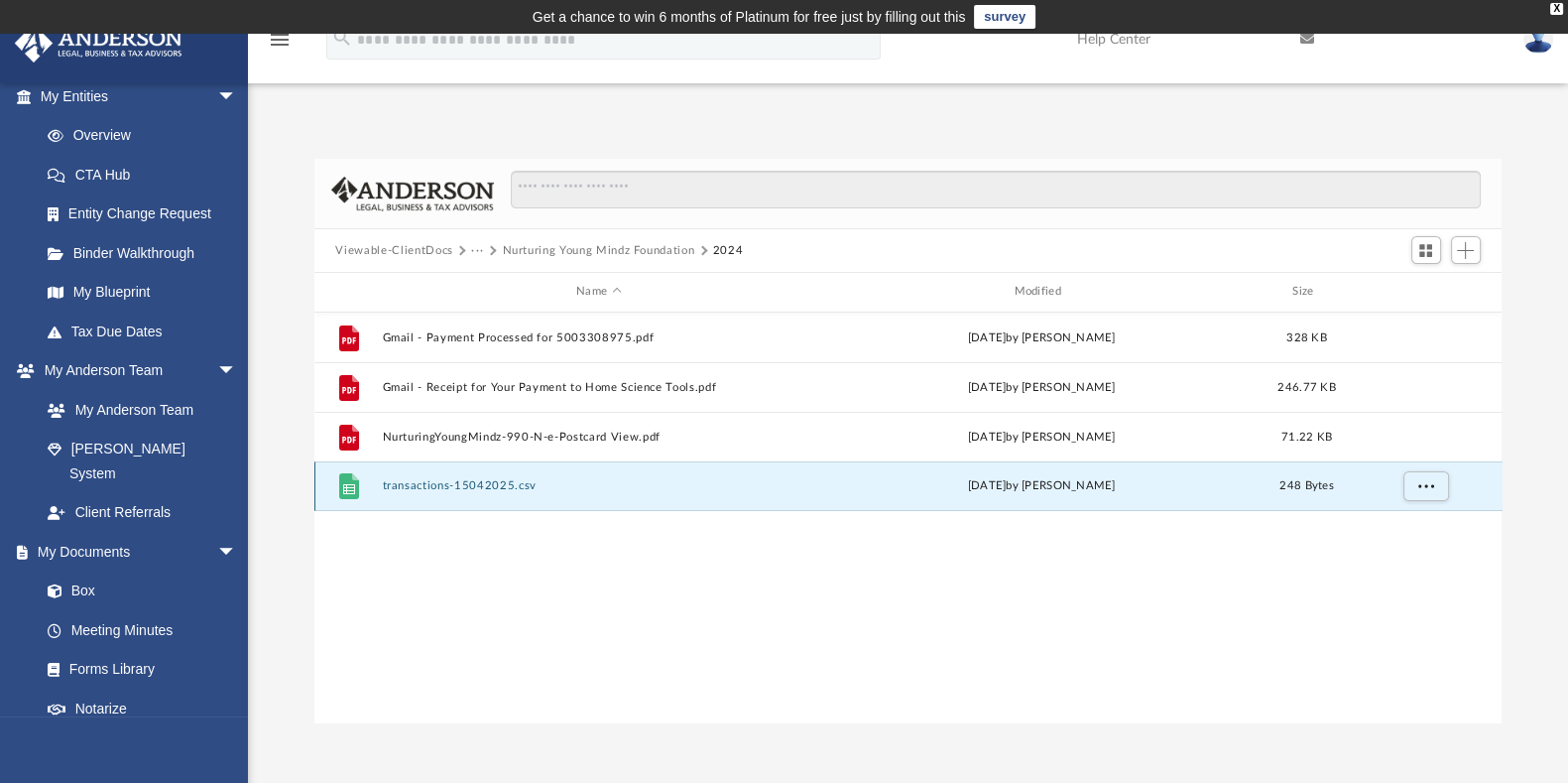
click at [511, 489] on button "transactions-15042025.csv" at bounding box center [598, 485] width 434 height 13
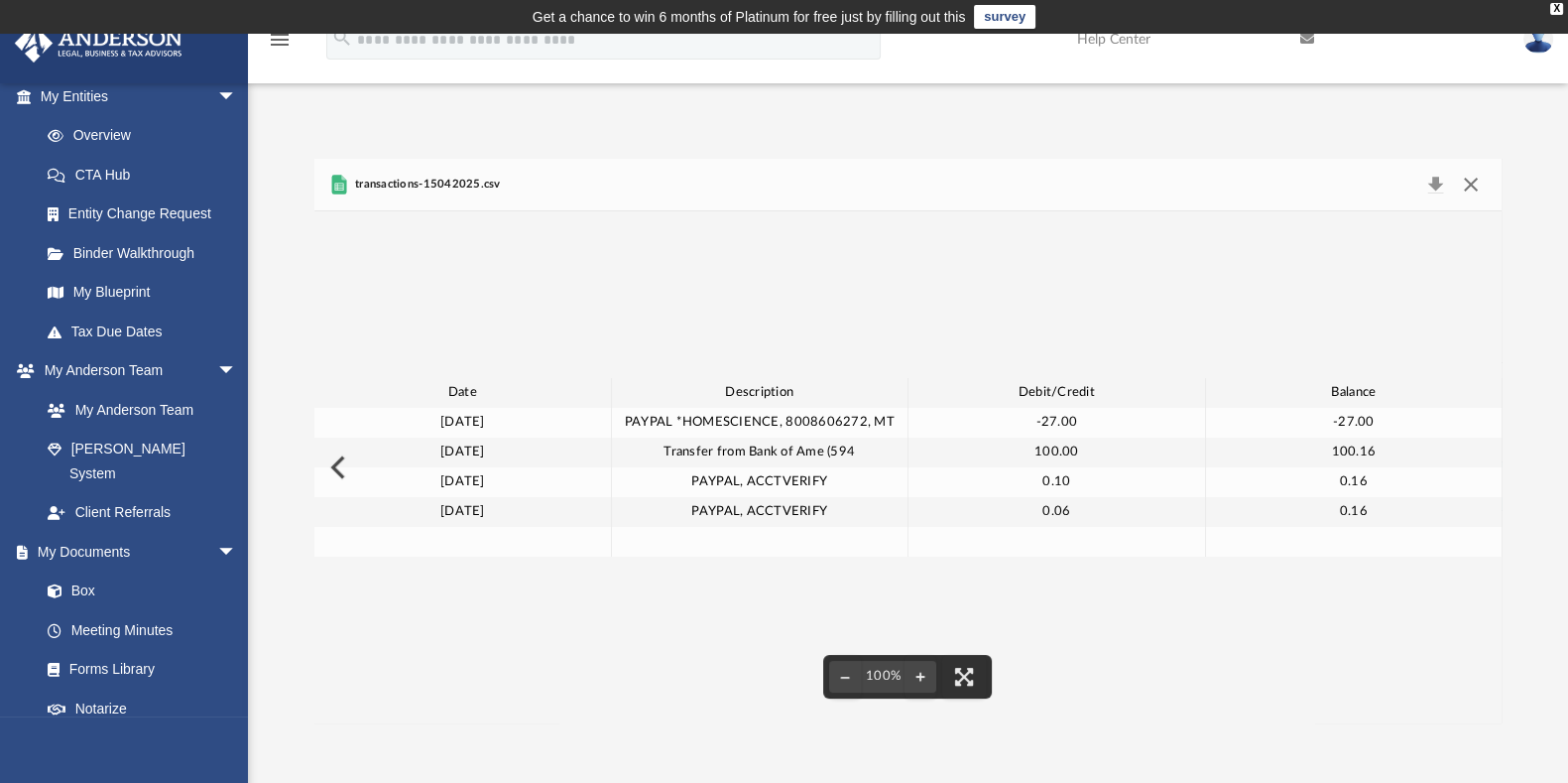
click at [1473, 185] on button "Close" at bounding box center [1471, 185] width 36 height 28
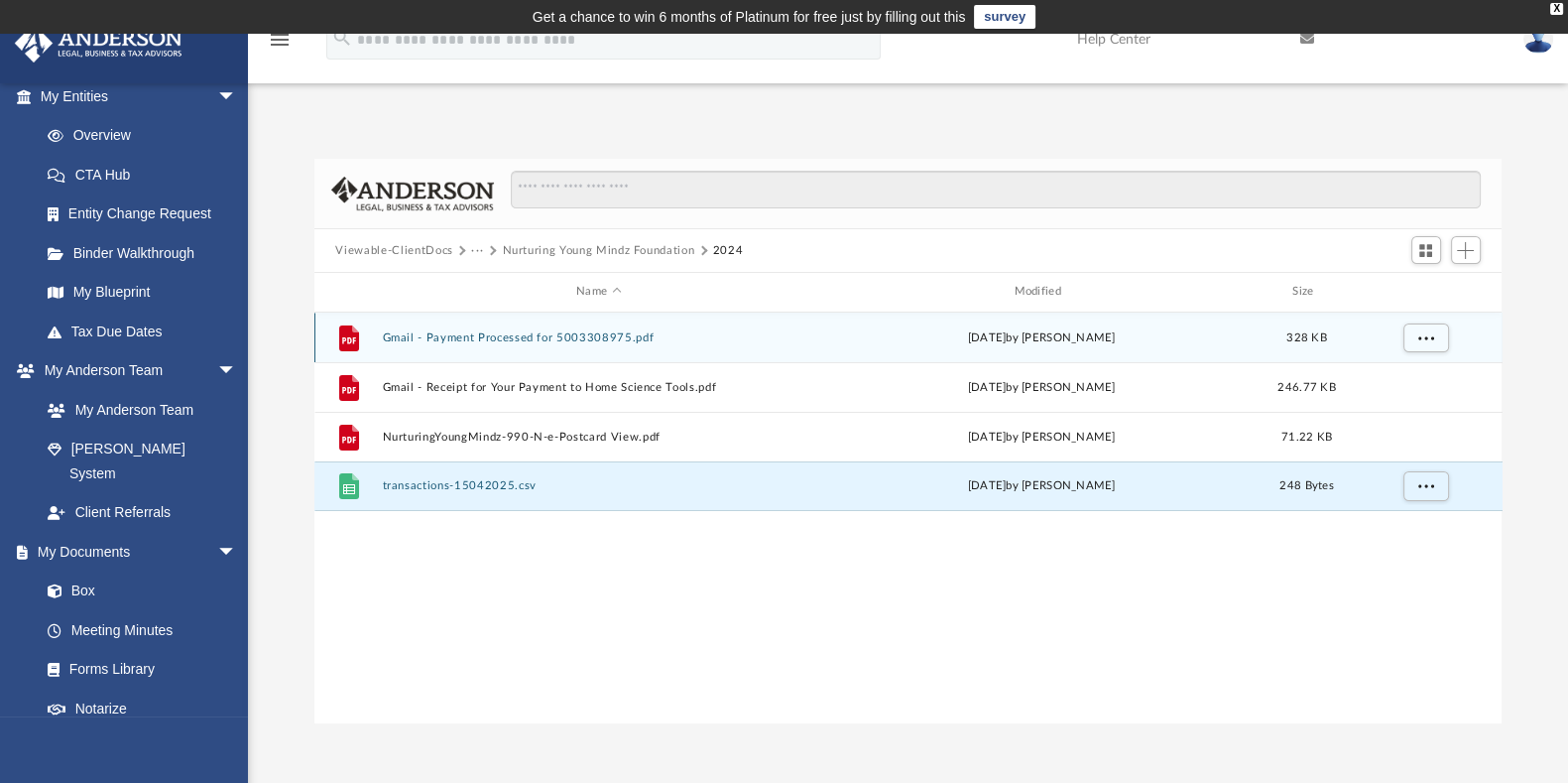
click at [538, 337] on button "Gmail - Payment Processed for 5003308975.pdf" at bounding box center [598, 337] width 434 height 13
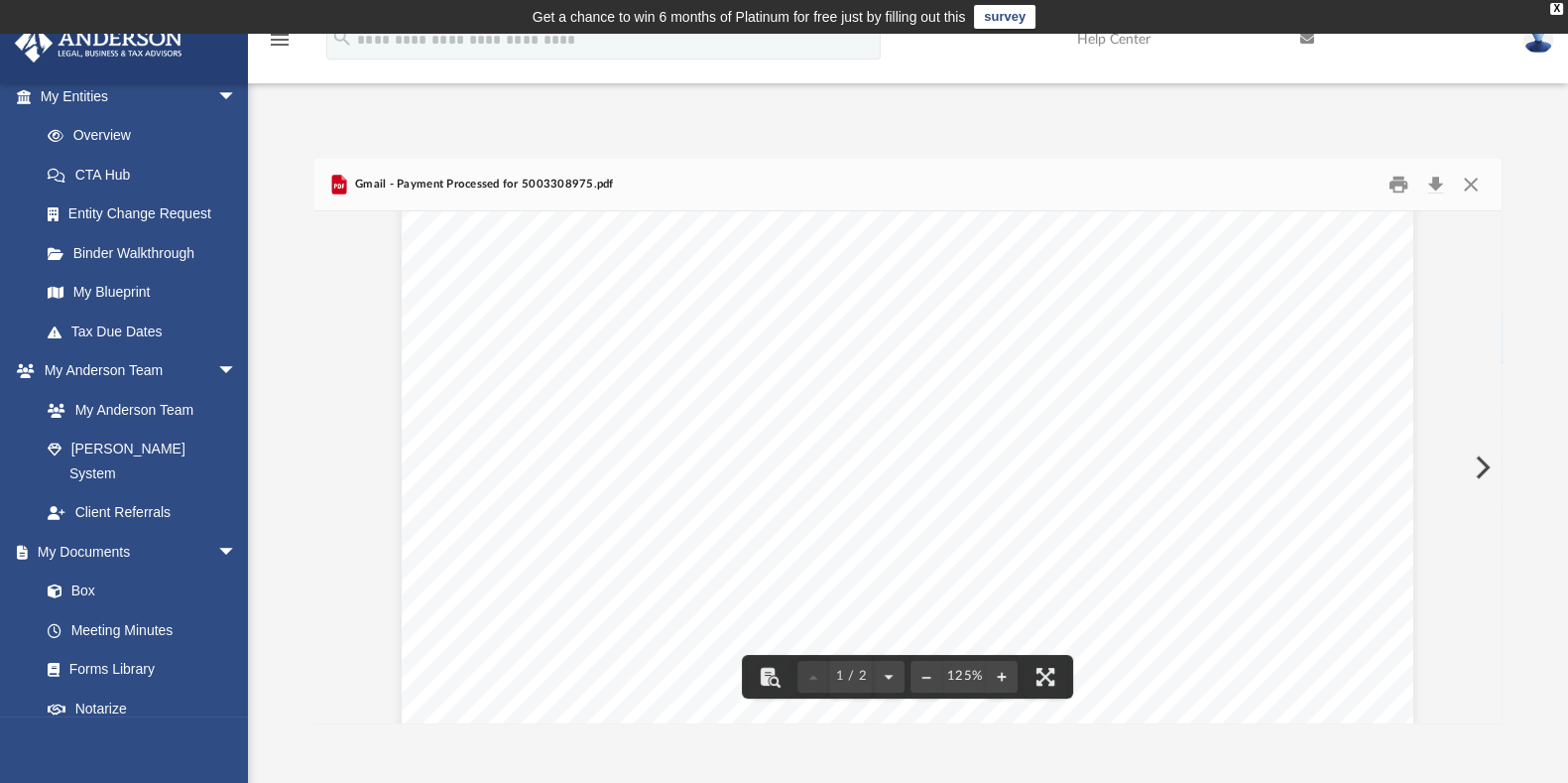
scroll to position [495, 0]
click at [1475, 193] on button "Close" at bounding box center [1471, 185] width 36 height 31
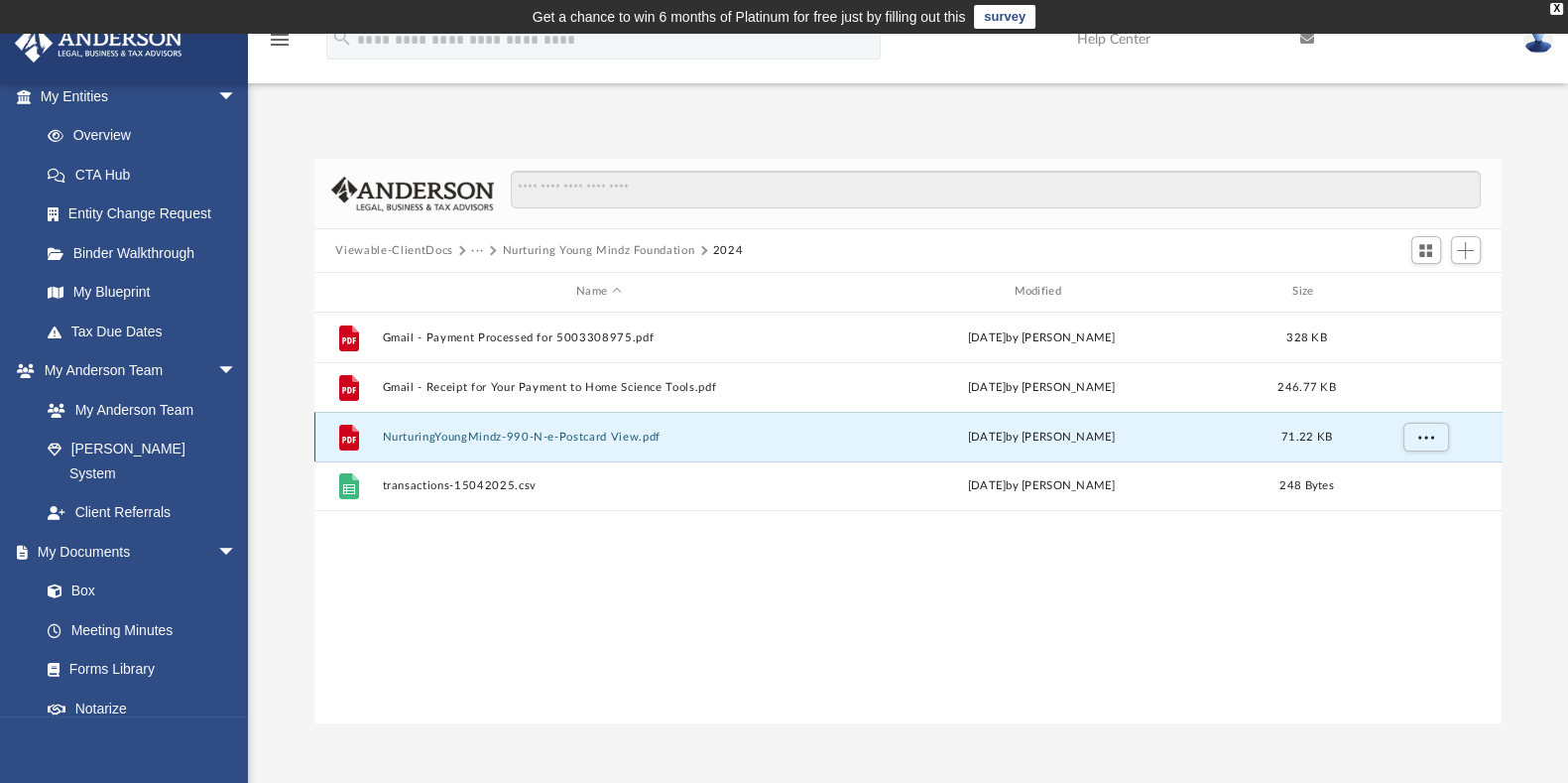
click at [630, 439] on button "NurturingYoungMindz-990-N-e-Postcard View.pdf" at bounding box center [598, 437] width 434 height 13
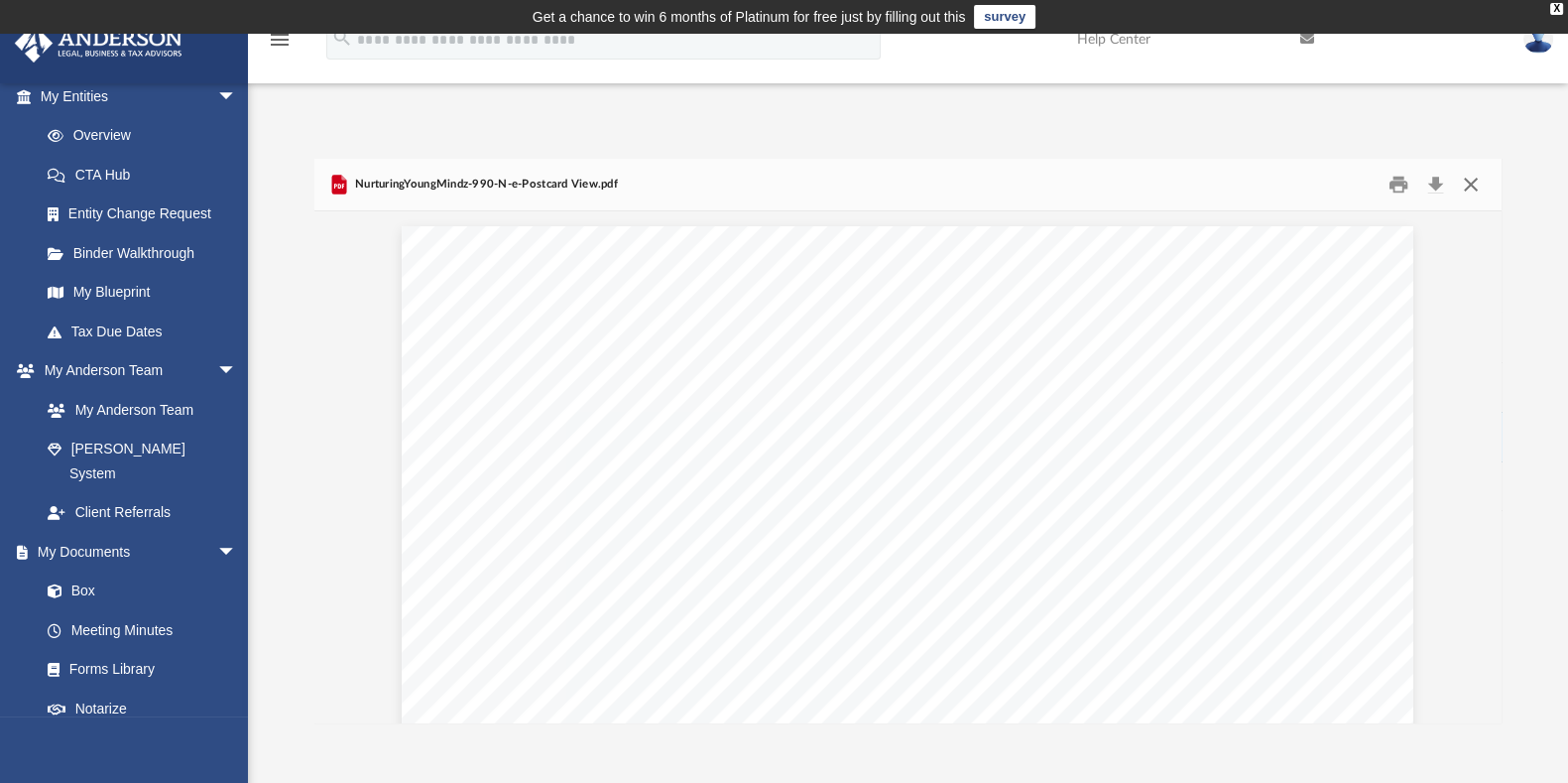
click at [1478, 185] on button "Close" at bounding box center [1471, 185] width 36 height 31
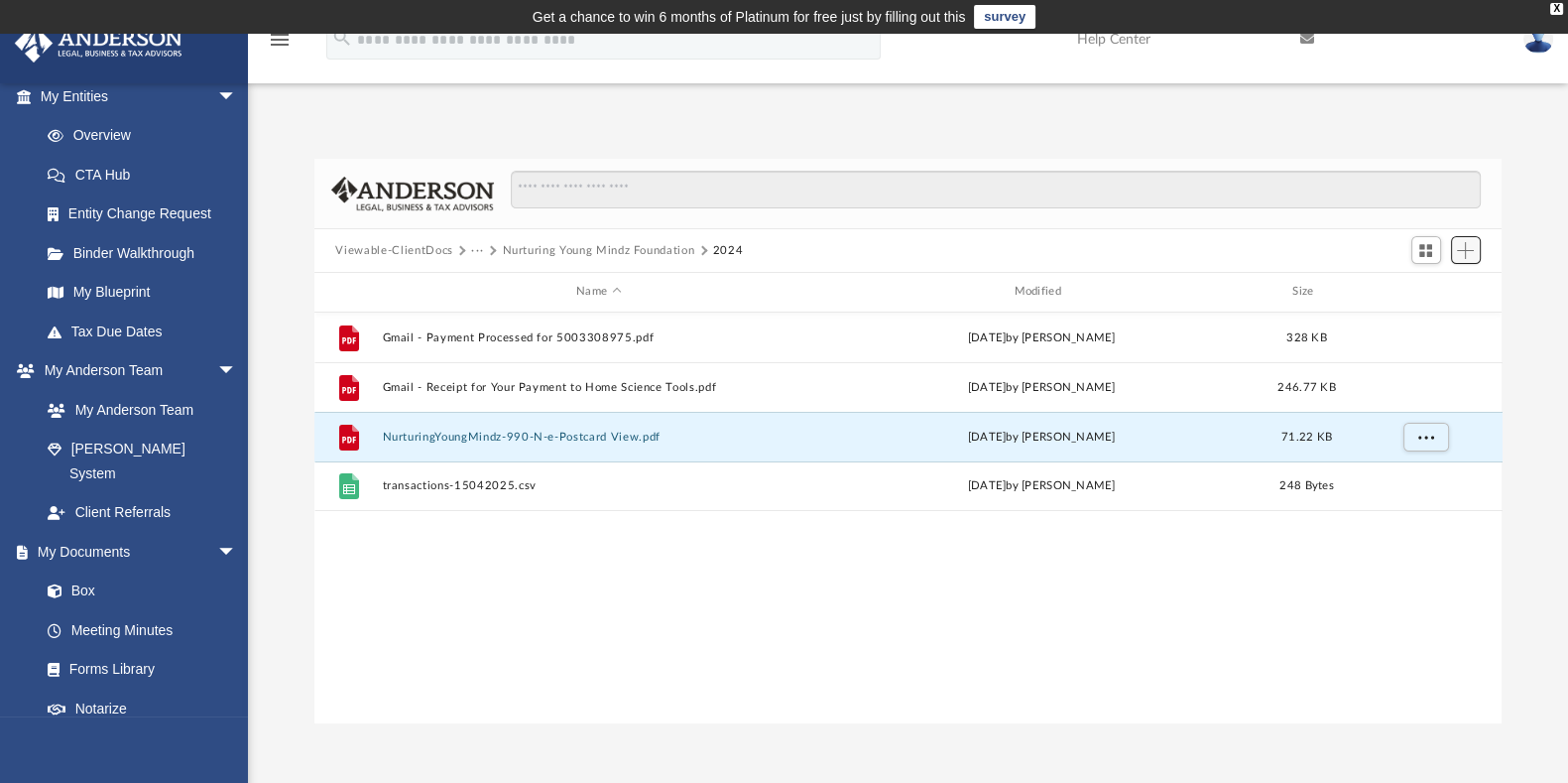
click at [1472, 259] on button "Add" at bounding box center [1466, 250] width 30 height 28
click at [1428, 290] on li "Upload" at bounding box center [1437, 289] width 64 height 21
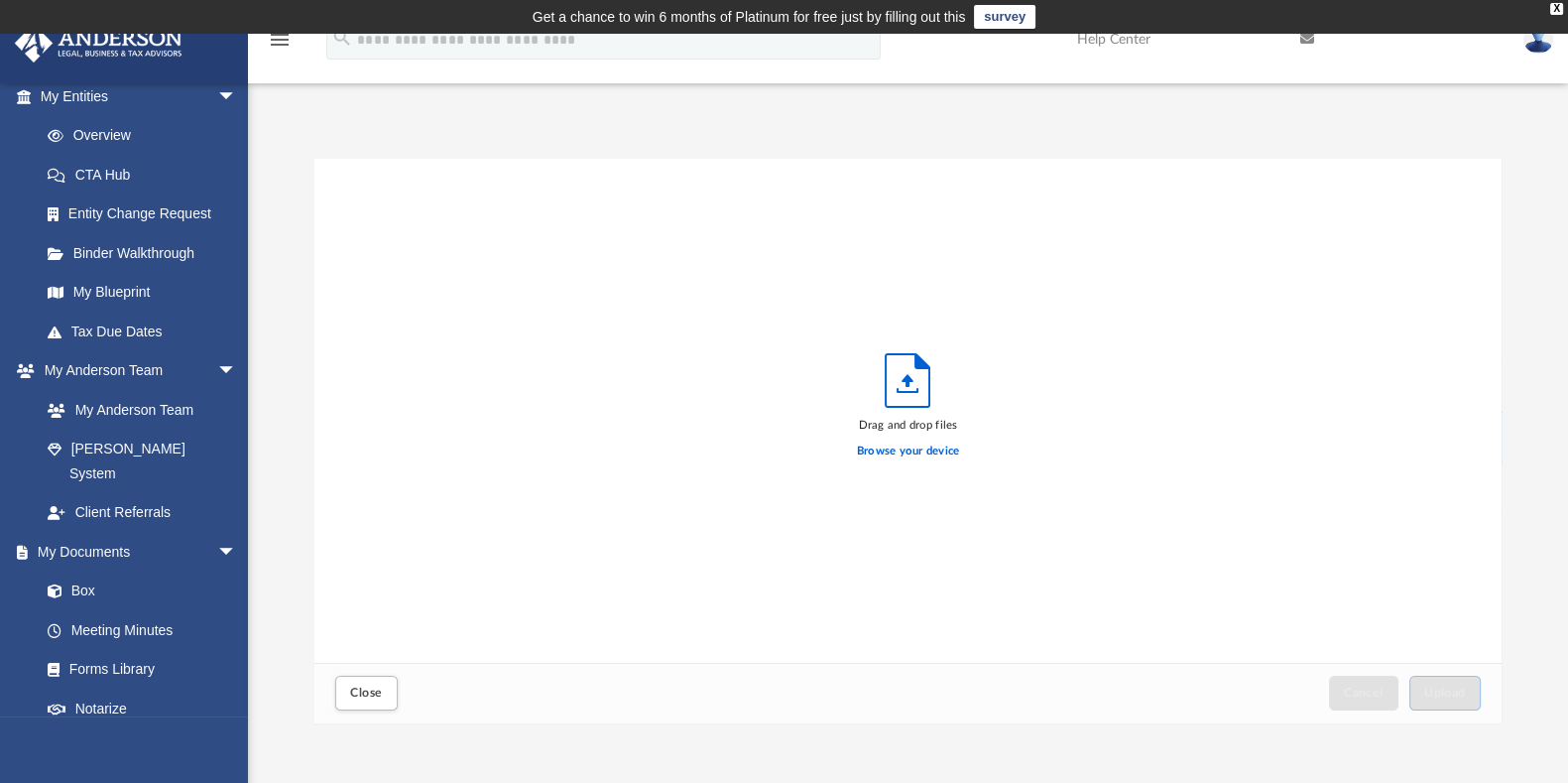
scroll to position [484, 1170]
click at [948, 452] on label "Browse your device" at bounding box center [908, 452] width 103 height 18
click at [0, 0] on input "Browse your device" at bounding box center [0, 0] width 0 height 0
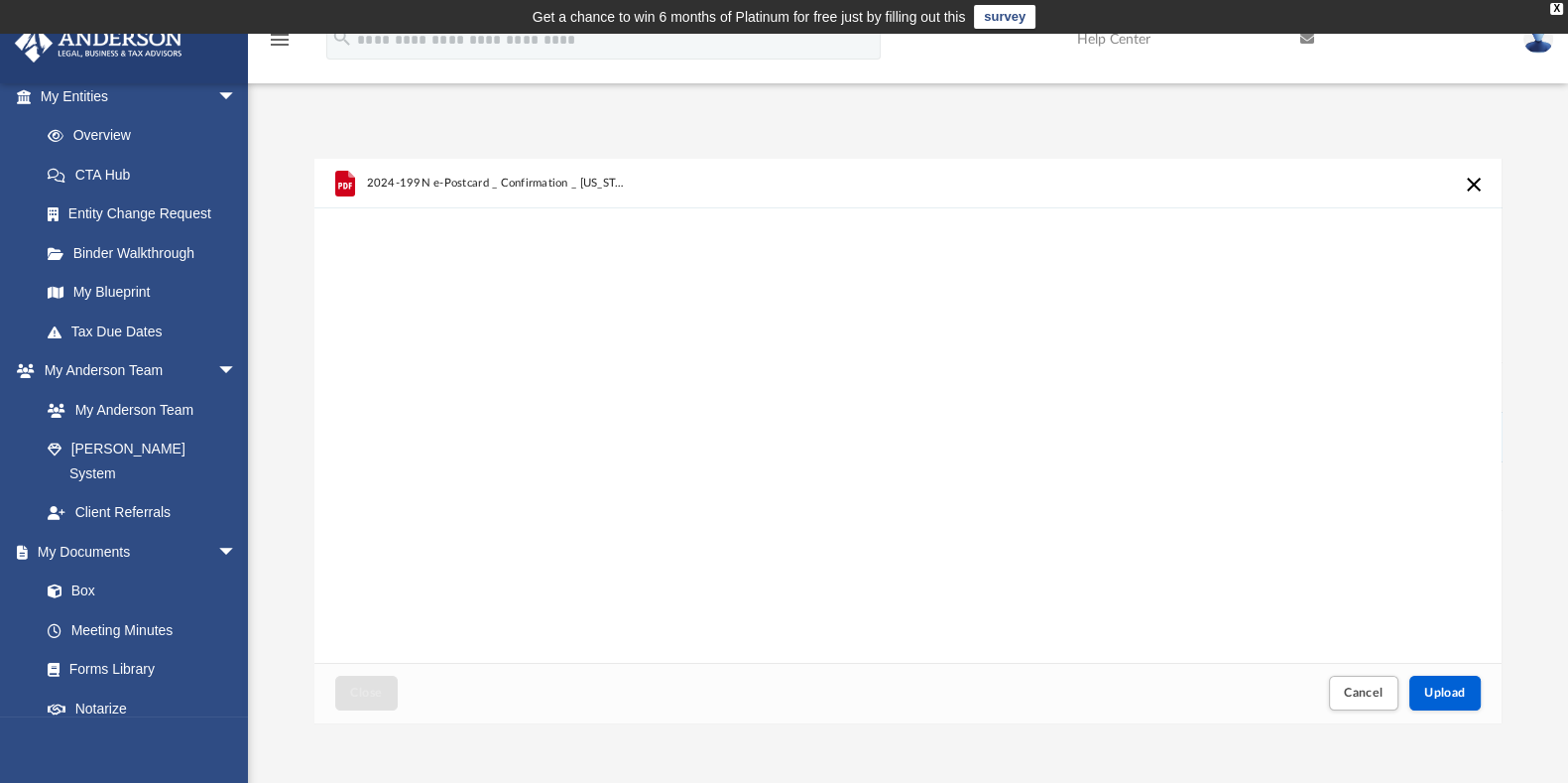
click at [633, 186] on div "2024-199N e-Postcard _ Confirmation _ [US_STATE] Franchise Tax Board.pdf" at bounding box center [624, 184] width 518 height 44
click at [502, 158] on div "Difficulty viewing your box folder? You can also access your account directly o…" at bounding box center [909, 420] width 1321 height 606
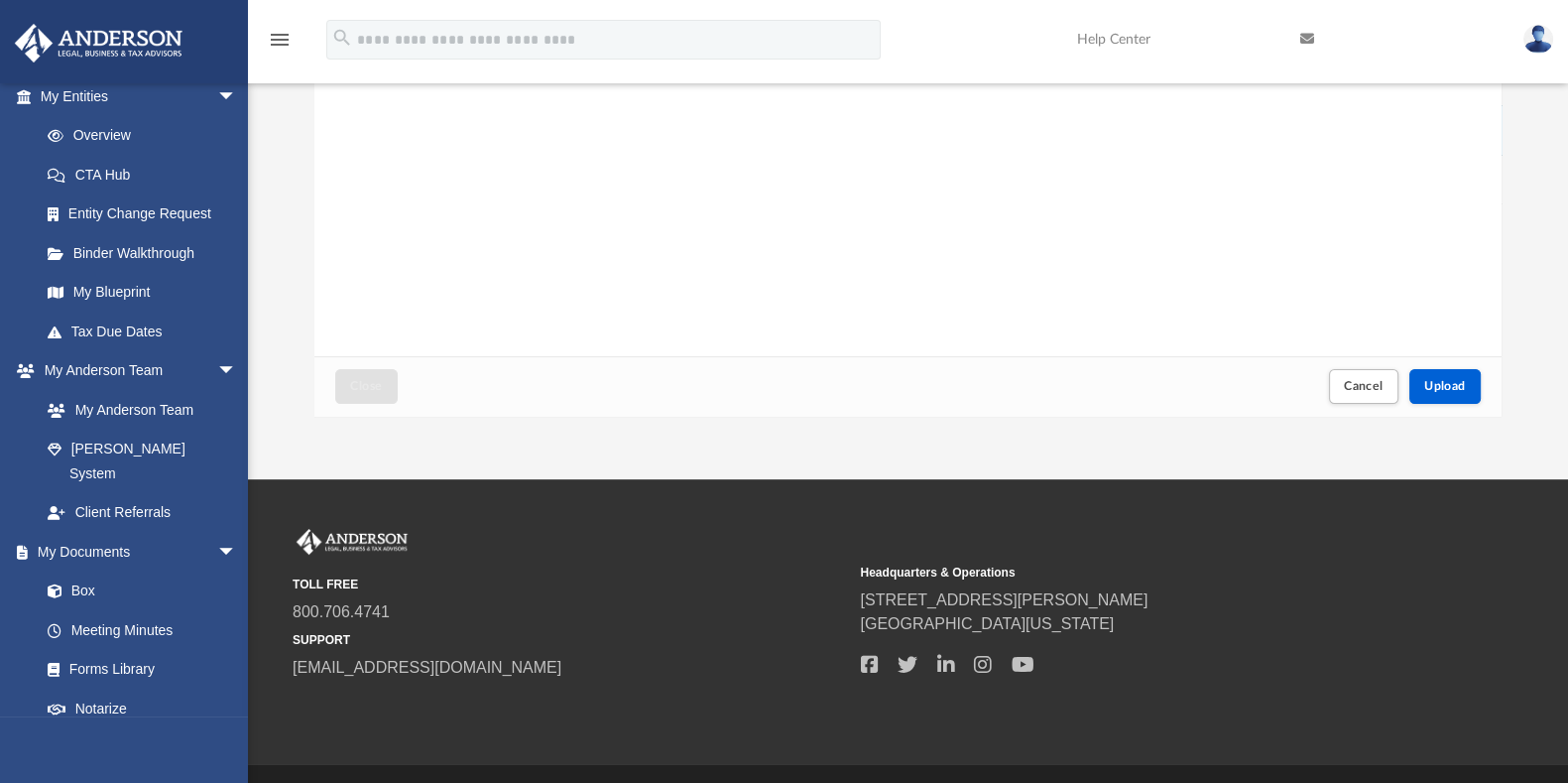
scroll to position [357, 0]
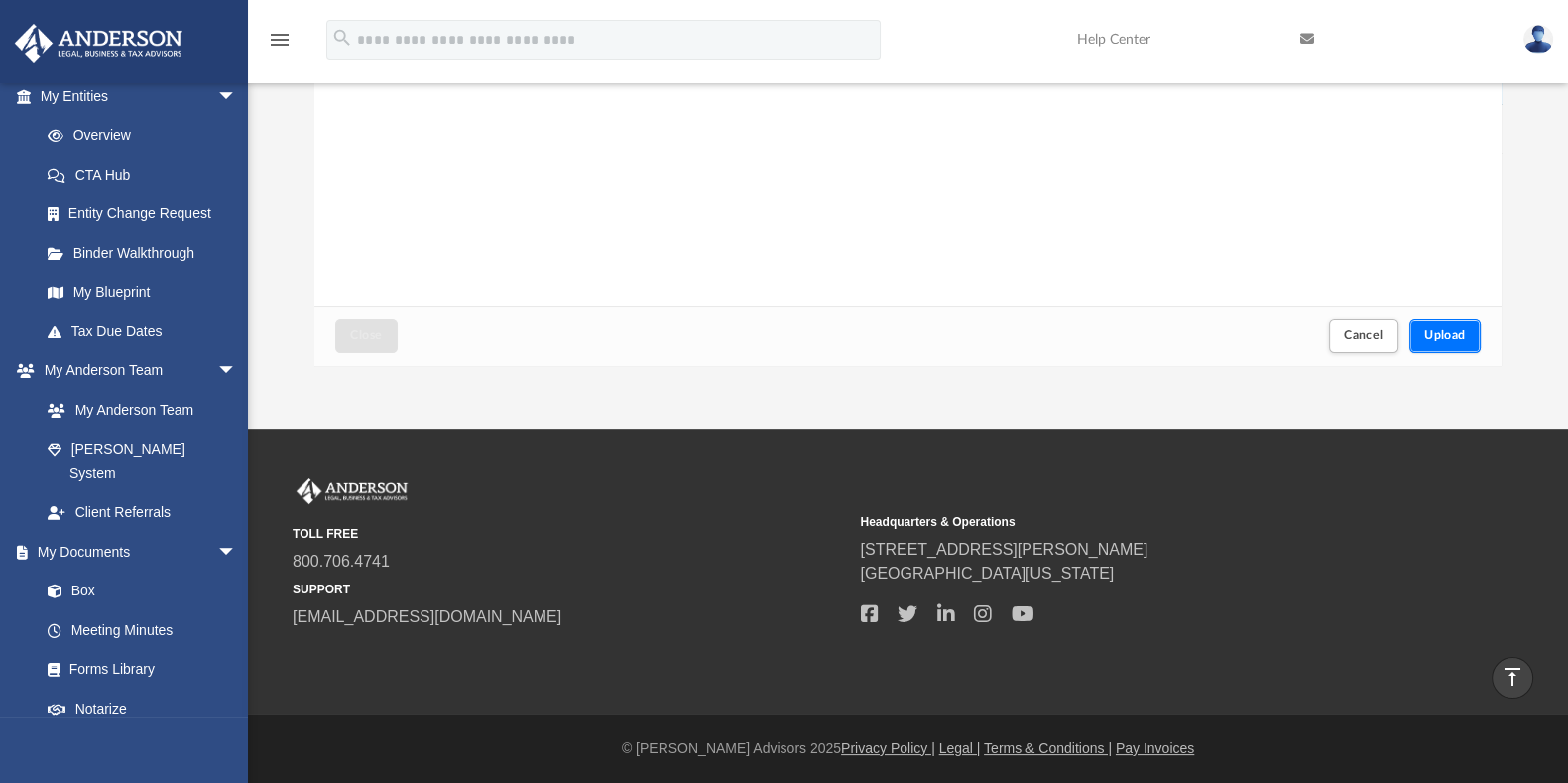
click at [1454, 337] on span "Upload" at bounding box center [1445, 335] width 42 height 12
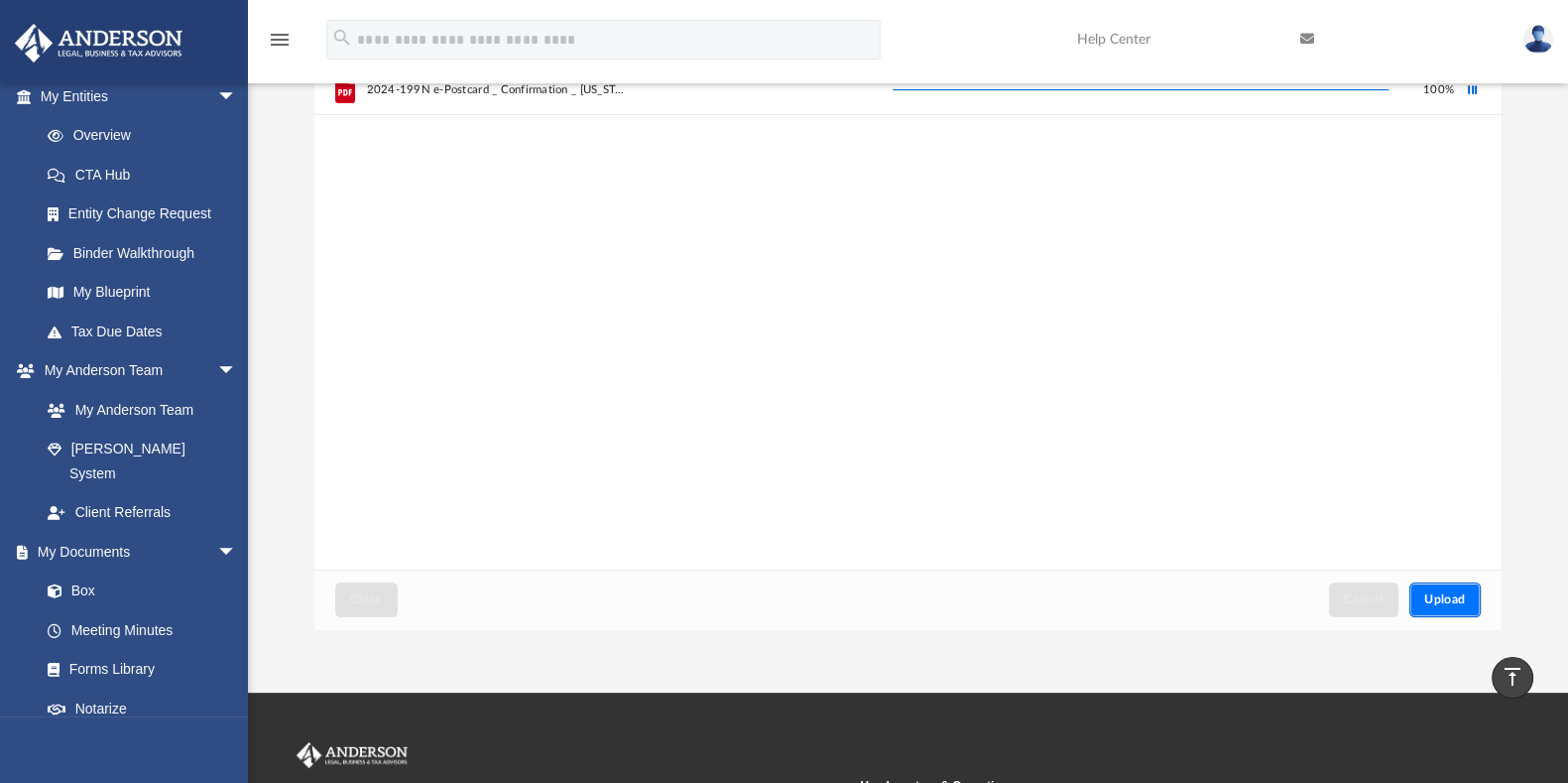
scroll to position [0, 0]
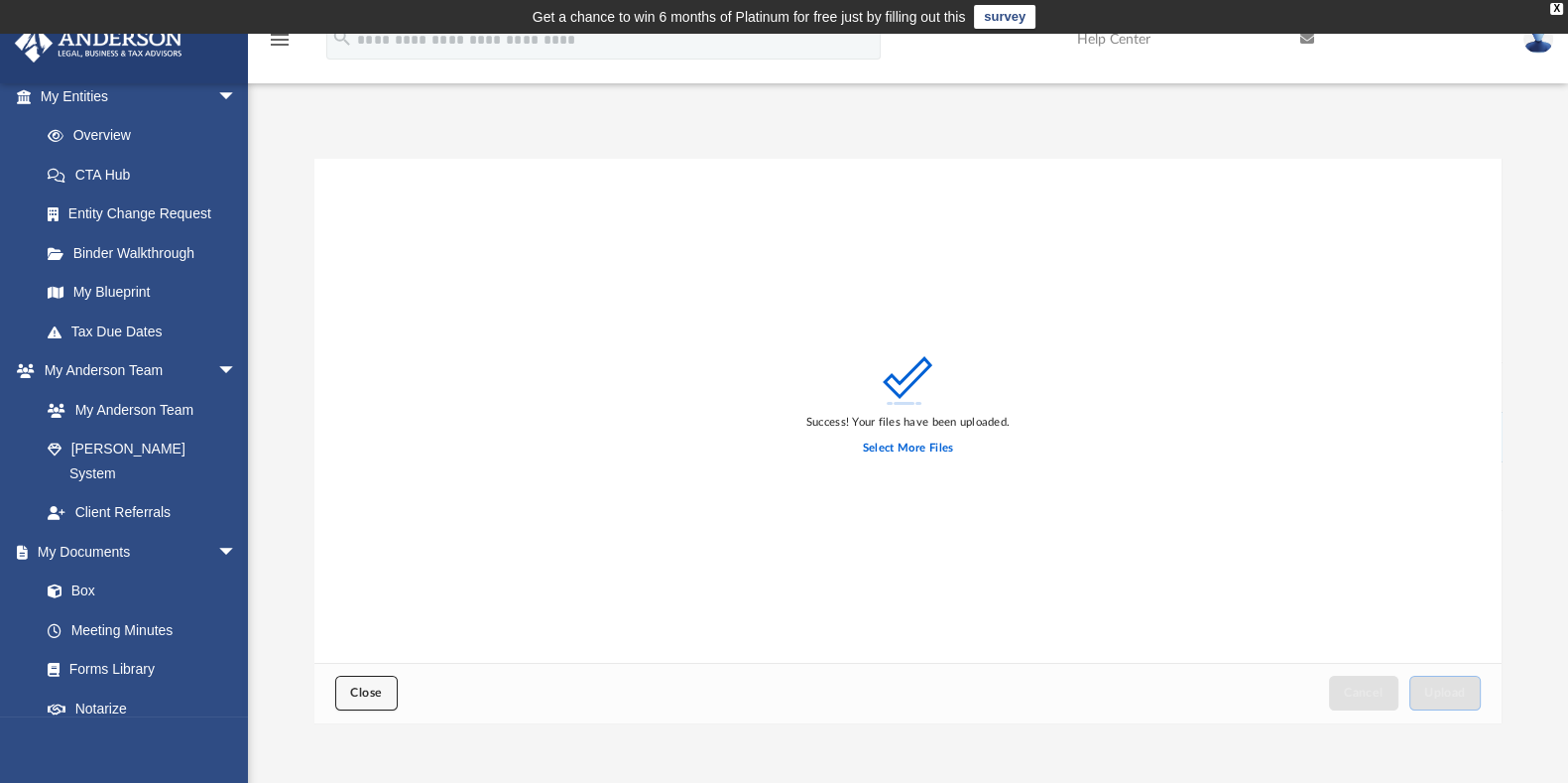
click at [379, 690] on span "Close" at bounding box center [366, 692] width 32 height 12
